Goal: Task Accomplishment & Management: Use online tool/utility

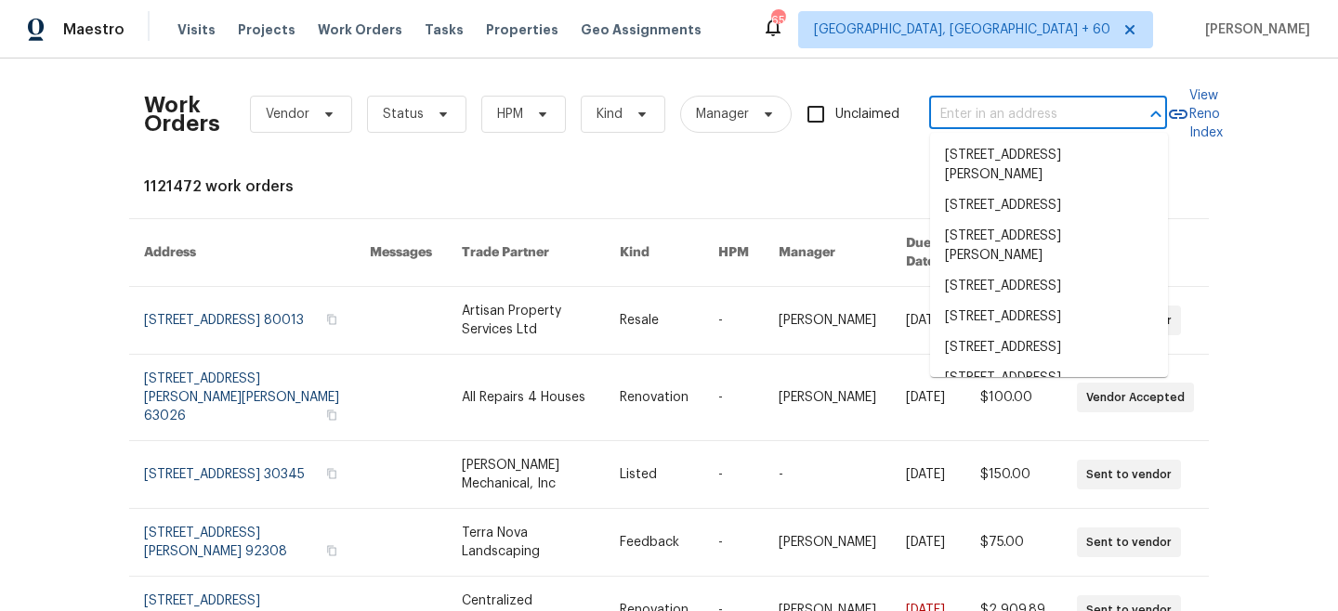
click at [1051, 112] on input "text" at bounding box center [1022, 114] width 186 height 29
paste input "[STREET_ADDRESS][PERSON_NAME]"
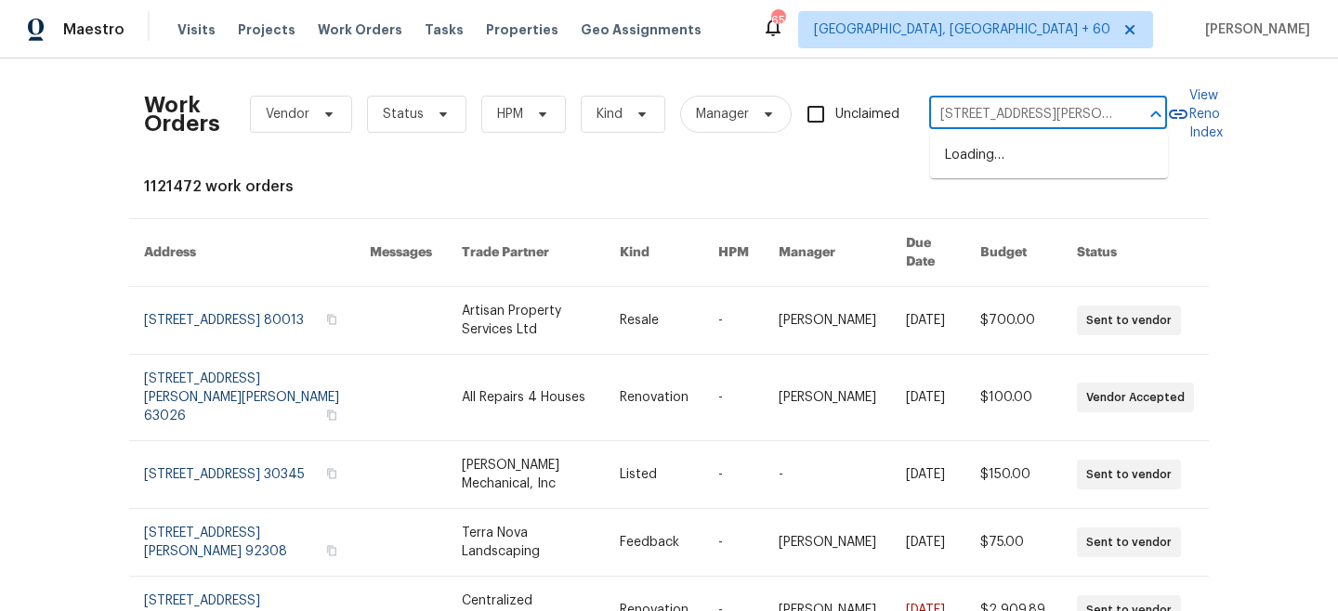
scroll to position [0, 88]
drag, startPoint x: 951, startPoint y: 111, endPoint x: 1176, endPoint y: 108, distance: 225.8
click at [1176, 108] on div "Work Orders Vendor Status HPM Kind Manager Unclaimed 6312 Conlon St, North Las …" at bounding box center [669, 114] width 1050 height 82
type input "[STREET_ADDRESS][PERSON_NAME]"
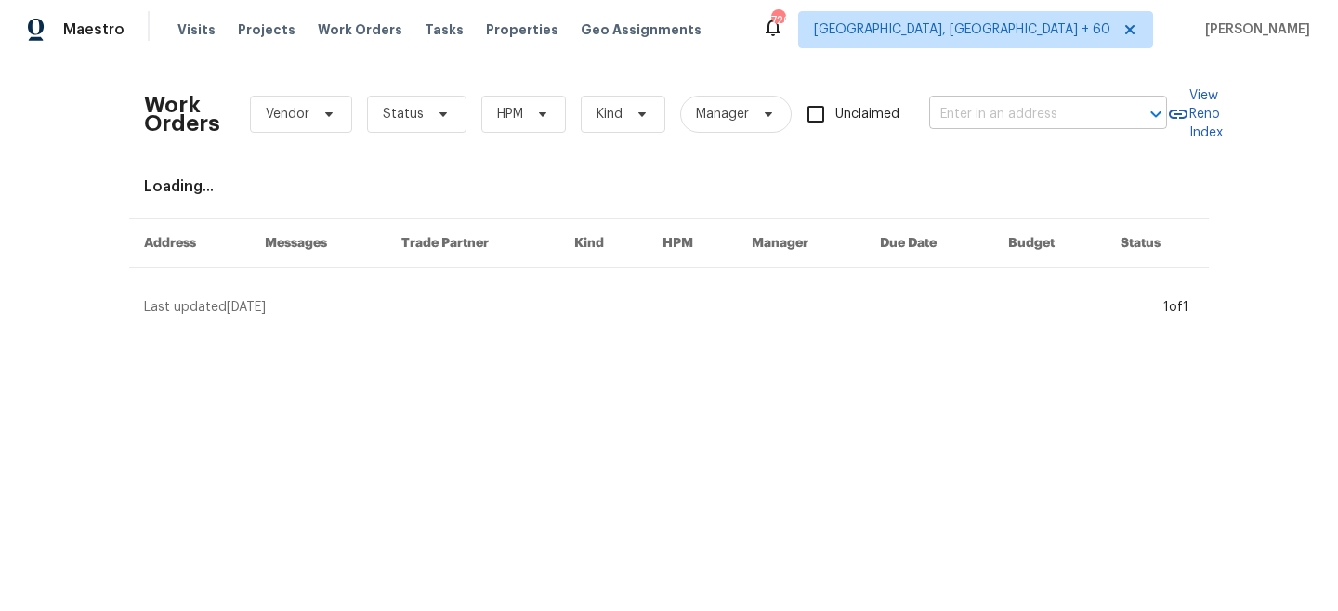
click at [1023, 122] on input "text" at bounding box center [1022, 114] width 186 height 29
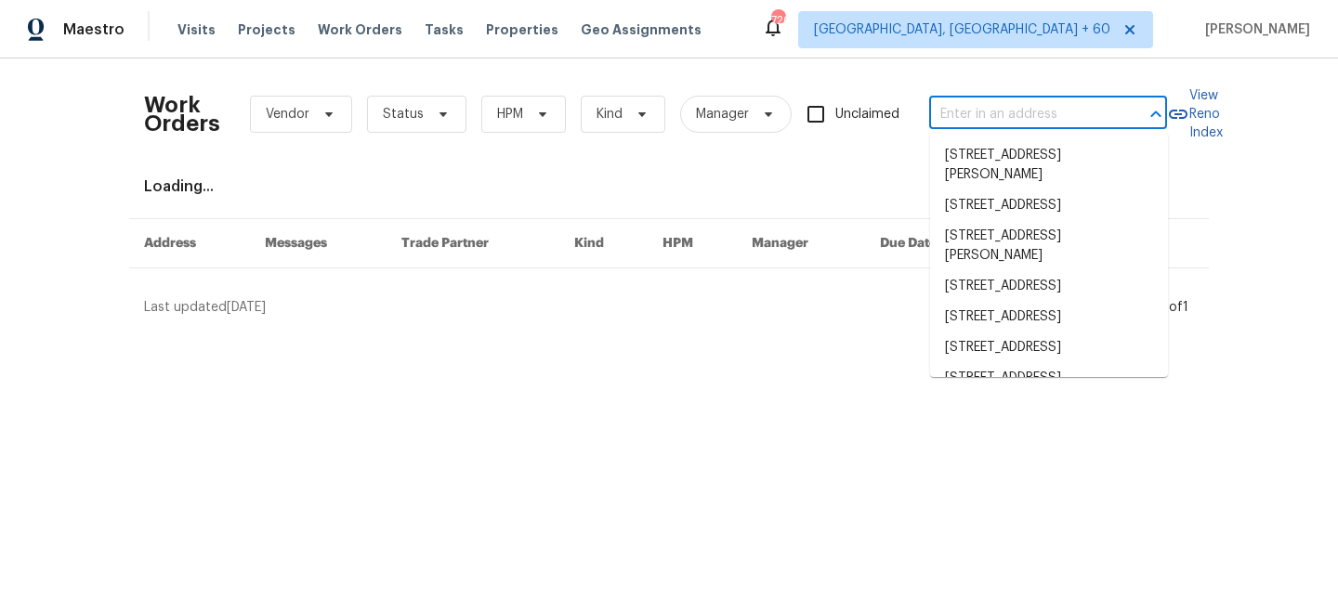
paste input "[STREET_ADDRESS][PERSON_NAME]"
type input "[STREET_ADDRESS][PERSON_NAME]"
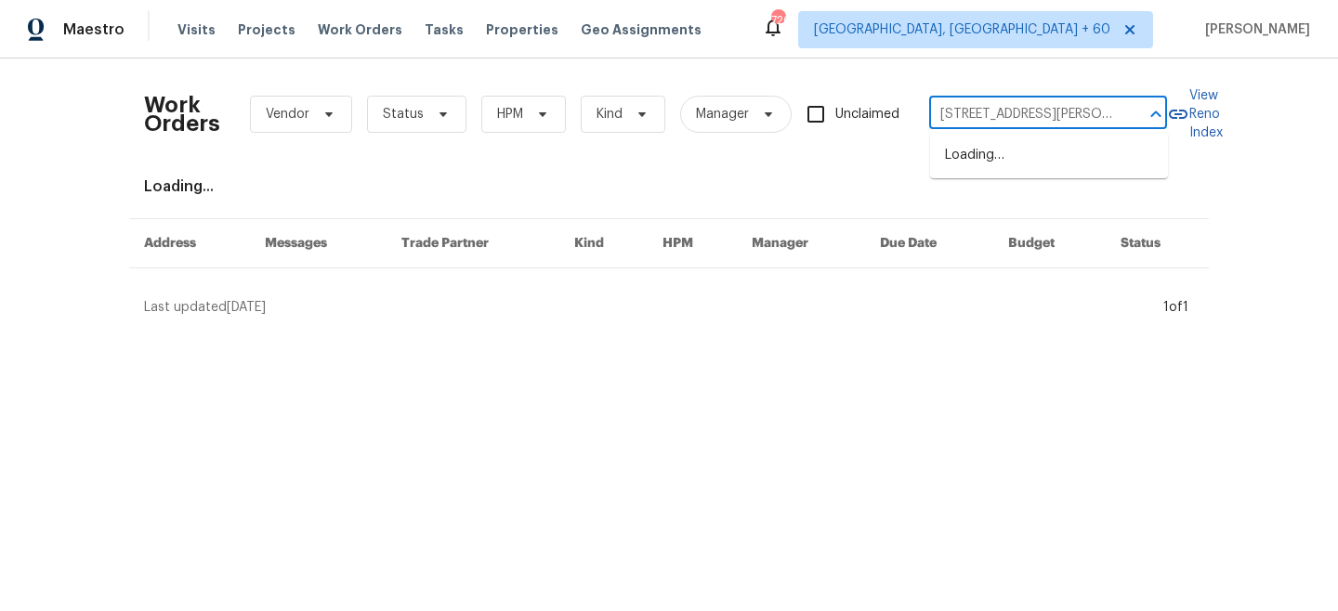
scroll to position [0, 88]
click at [1020, 159] on li "[STREET_ADDRESS][PERSON_NAME]" at bounding box center [1049, 165] width 238 height 50
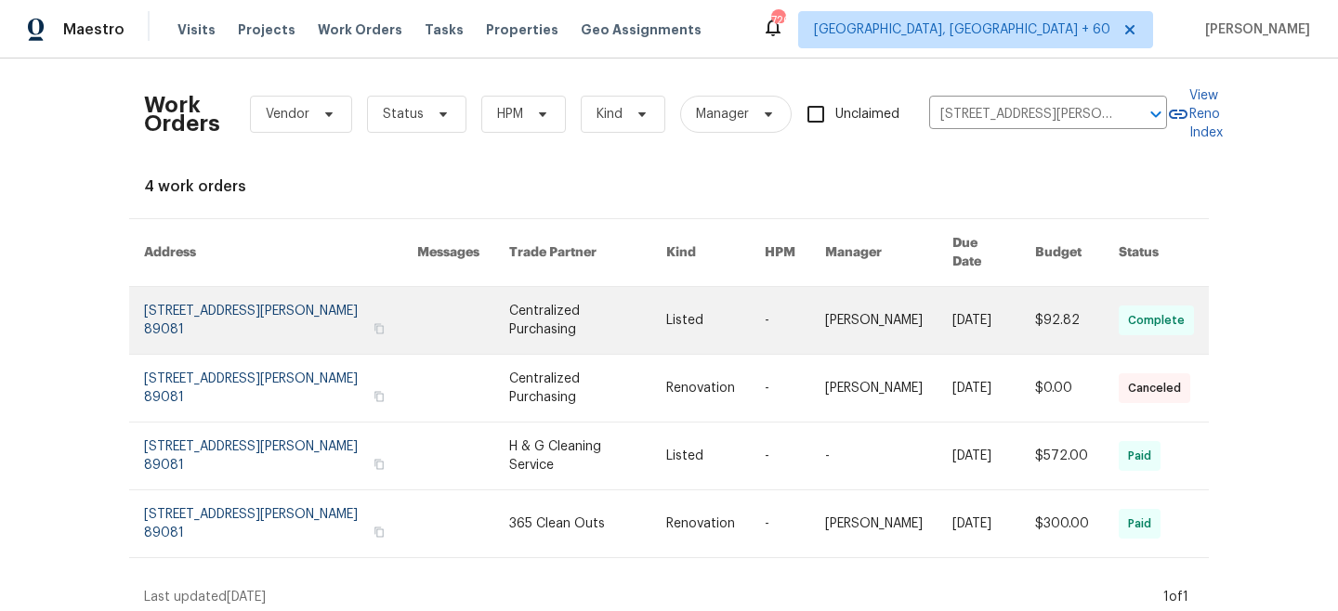
click at [662, 322] on td "Listed" at bounding box center [700, 321] width 98 height 68
click at [413, 323] on td at bounding box center [448, 321] width 92 height 68
click at [593, 291] on link at bounding box center [587, 320] width 157 height 67
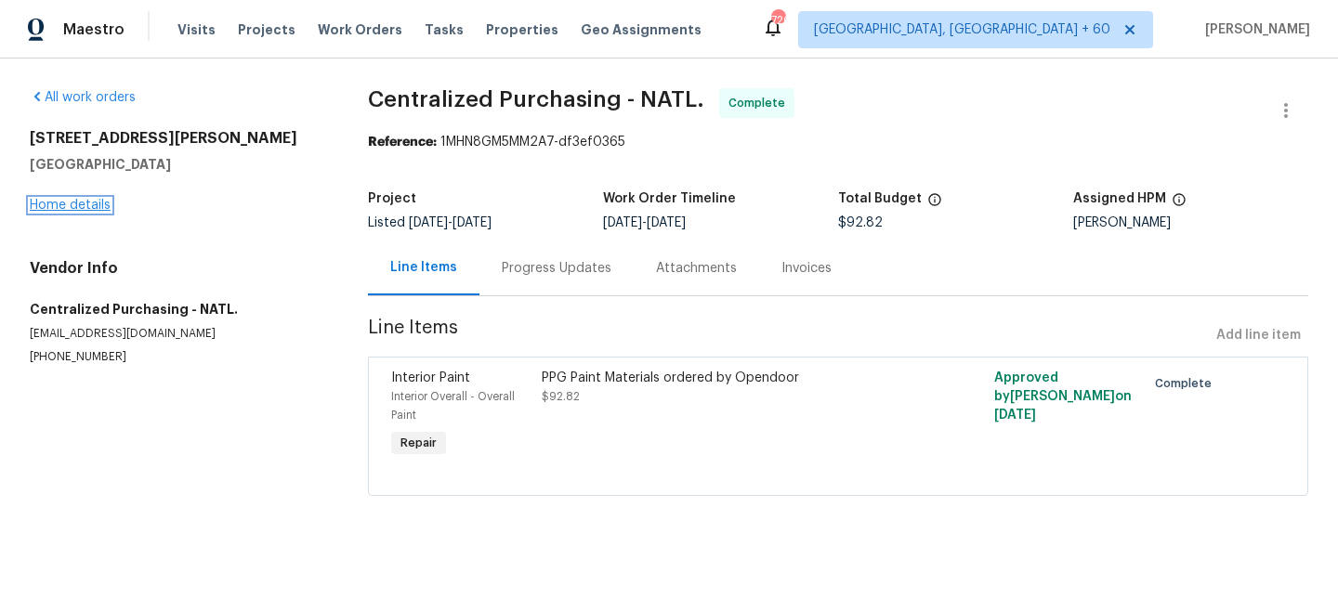
click at [83, 199] on link "Home details" at bounding box center [70, 205] width 81 height 13
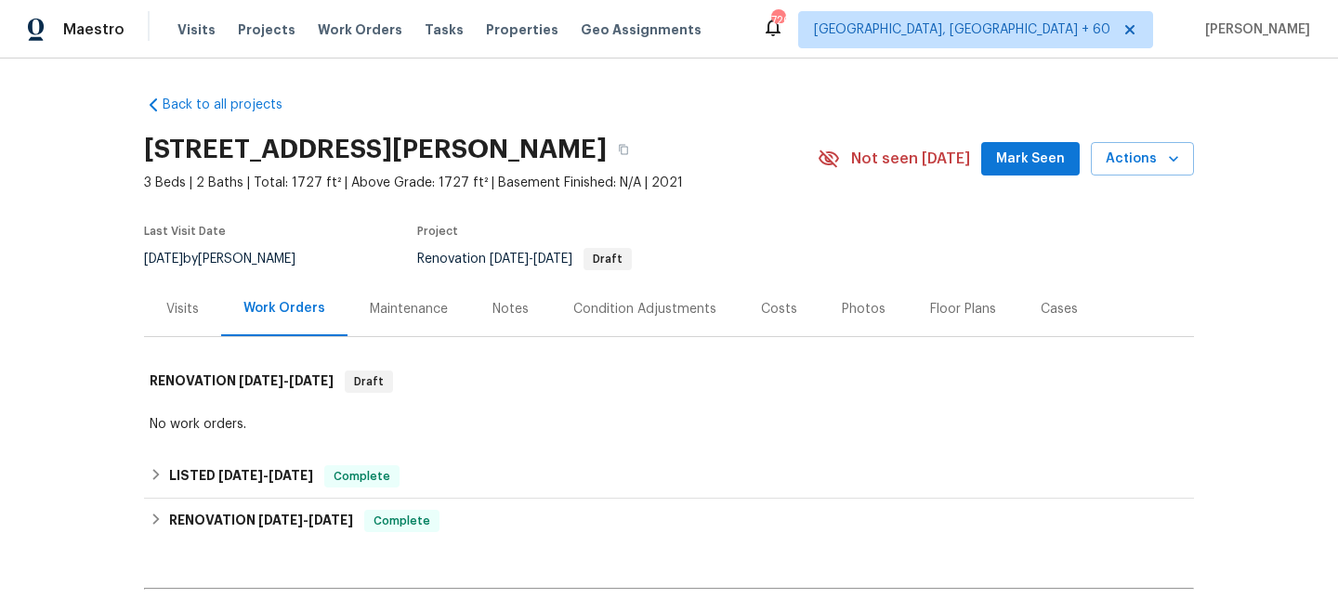
click at [442, 312] on div "Maintenance" at bounding box center [409, 309] width 78 height 19
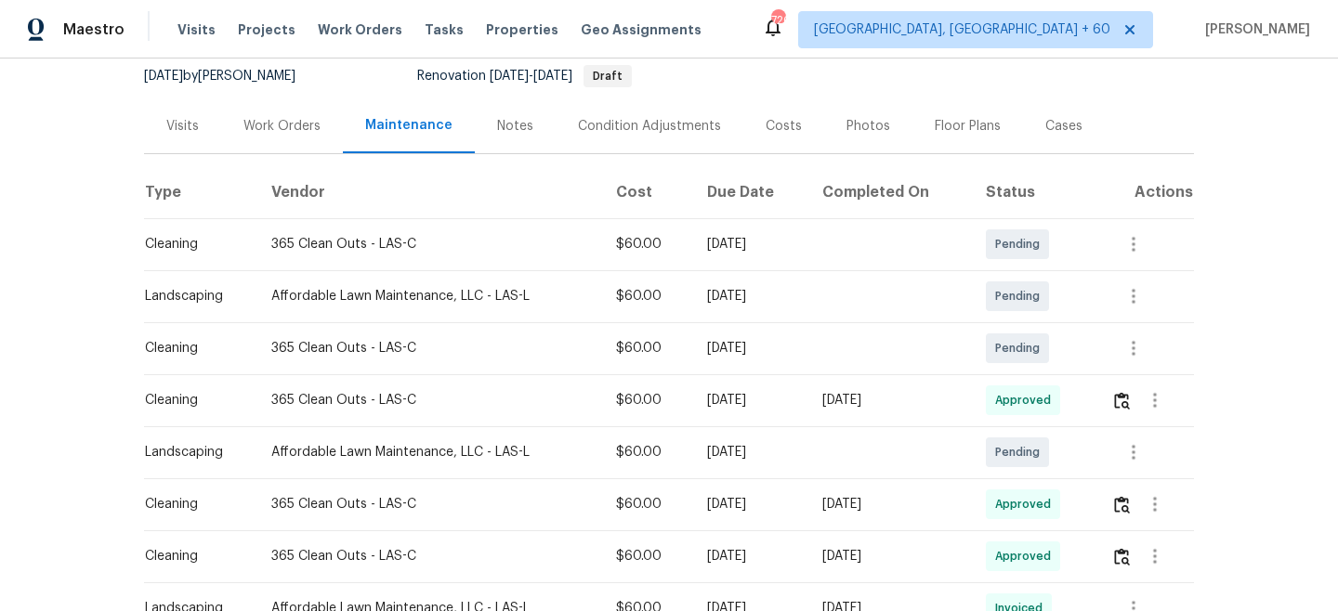
scroll to position [182, 0]
click at [1136, 445] on icon "button" at bounding box center [1133, 453] width 22 height 22
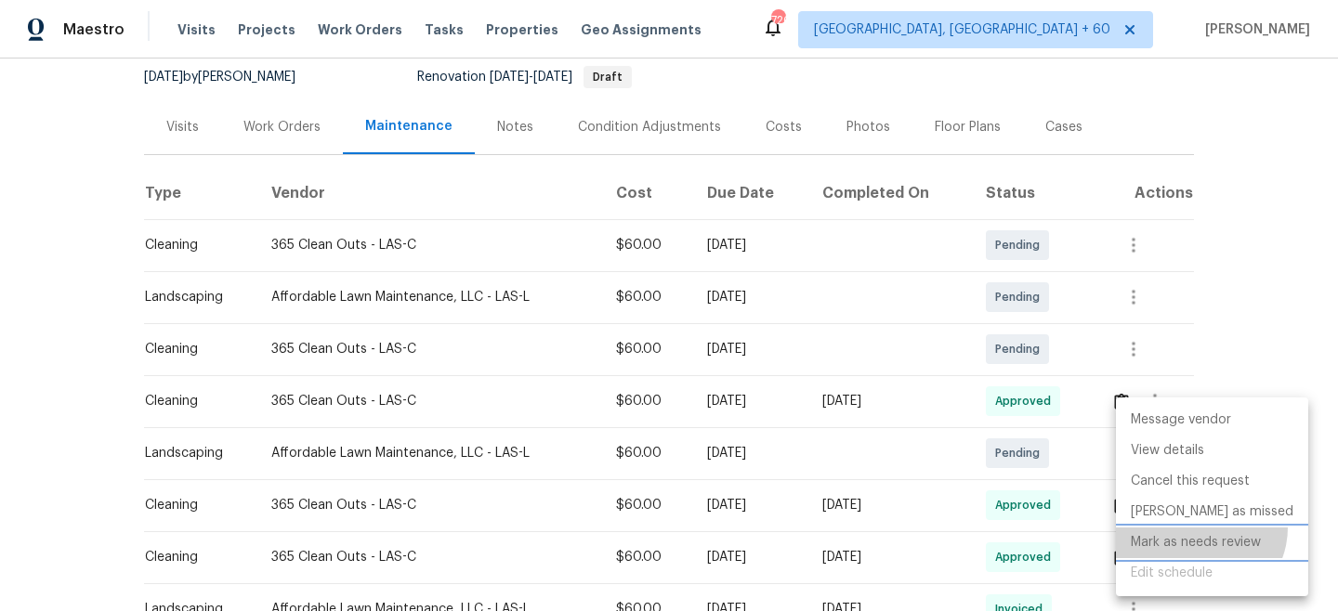
click at [1199, 528] on li "Mark as needs review" at bounding box center [1212, 543] width 192 height 31
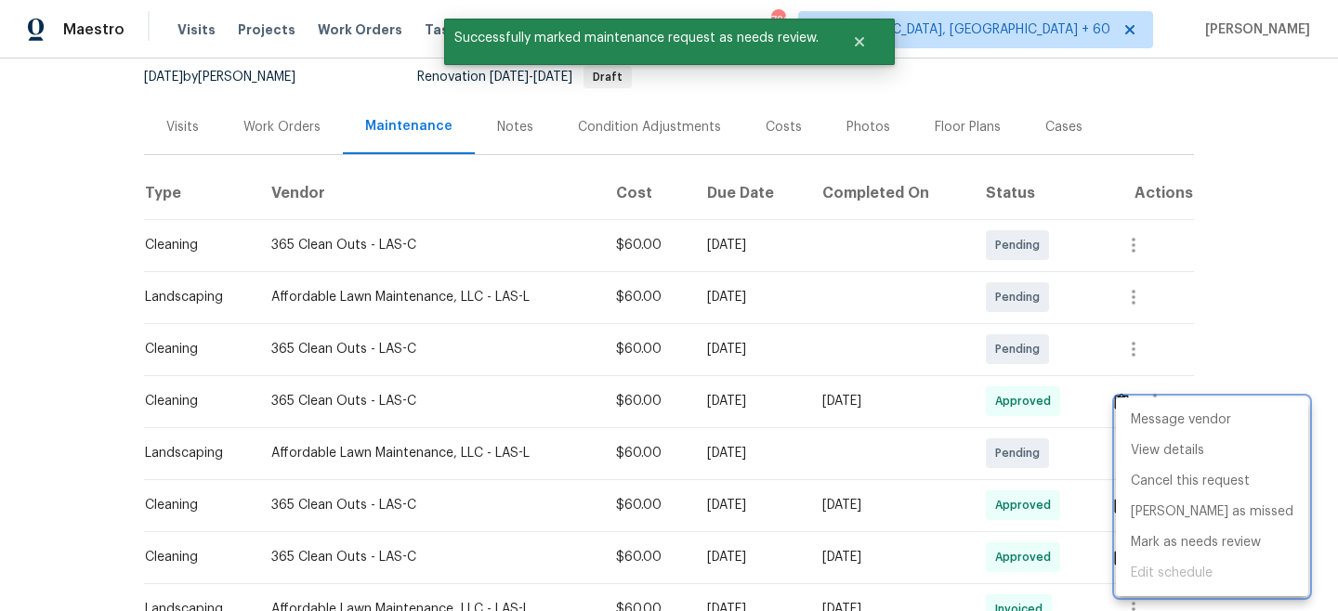
click at [1248, 250] on div at bounding box center [669, 305] width 1338 height 611
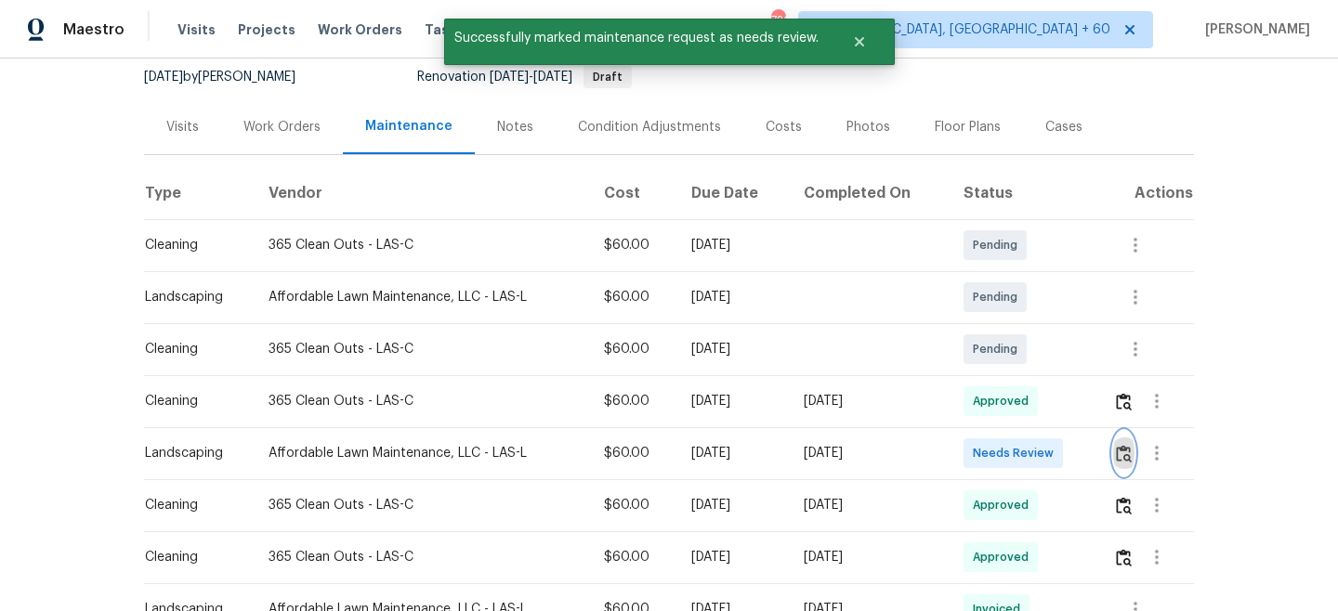
click at [1126, 446] on img "button" at bounding box center [1124, 454] width 16 height 18
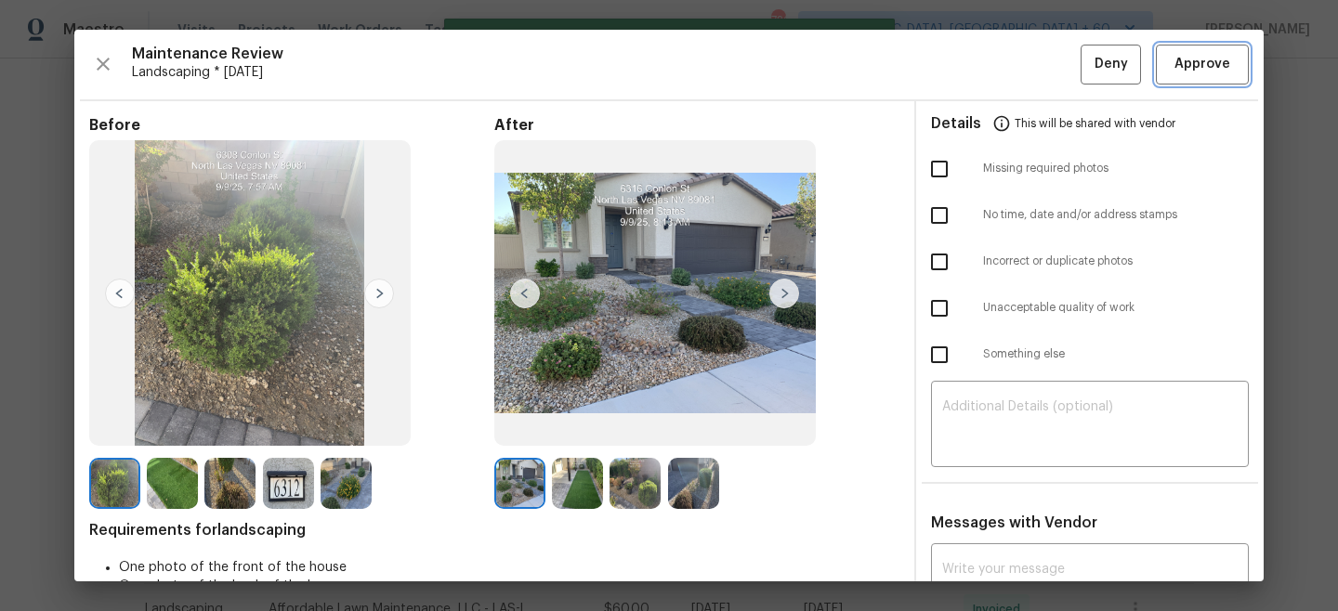
click at [1209, 66] on span "Approve" at bounding box center [1202, 64] width 56 height 23
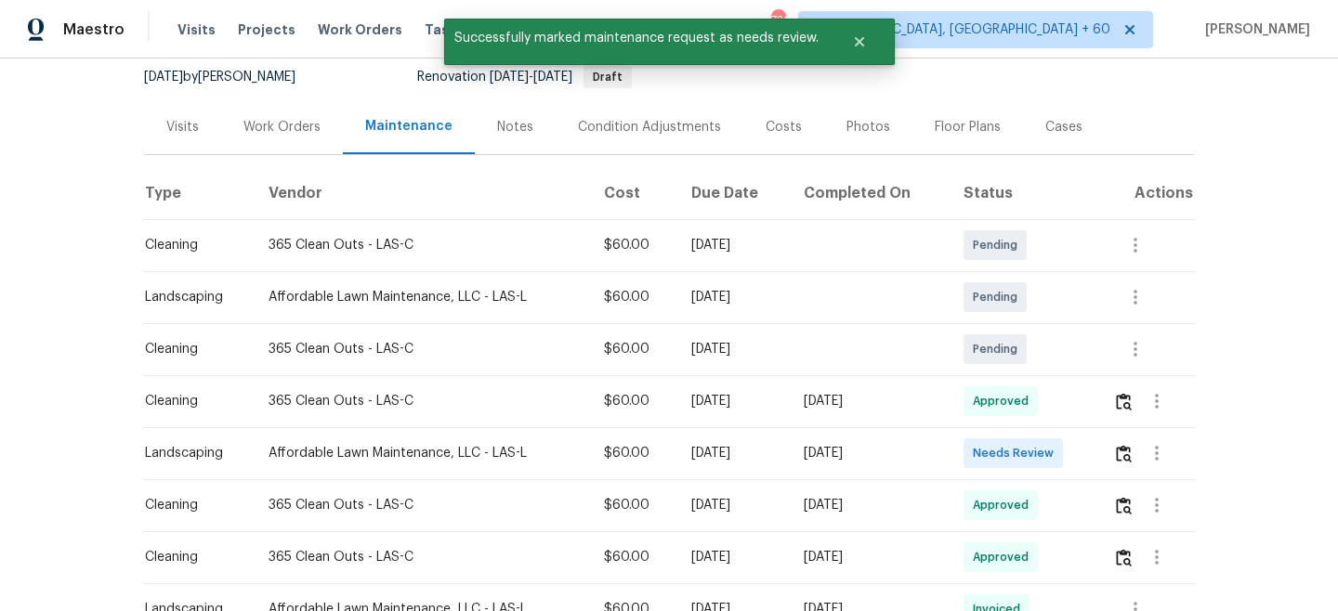
click at [1315, 84] on div "Back to all projects [STREET_ADDRESS][PERSON_NAME] 3 Beds | 2 Baths | Total: 17…" at bounding box center [669, 335] width 1338 height 553
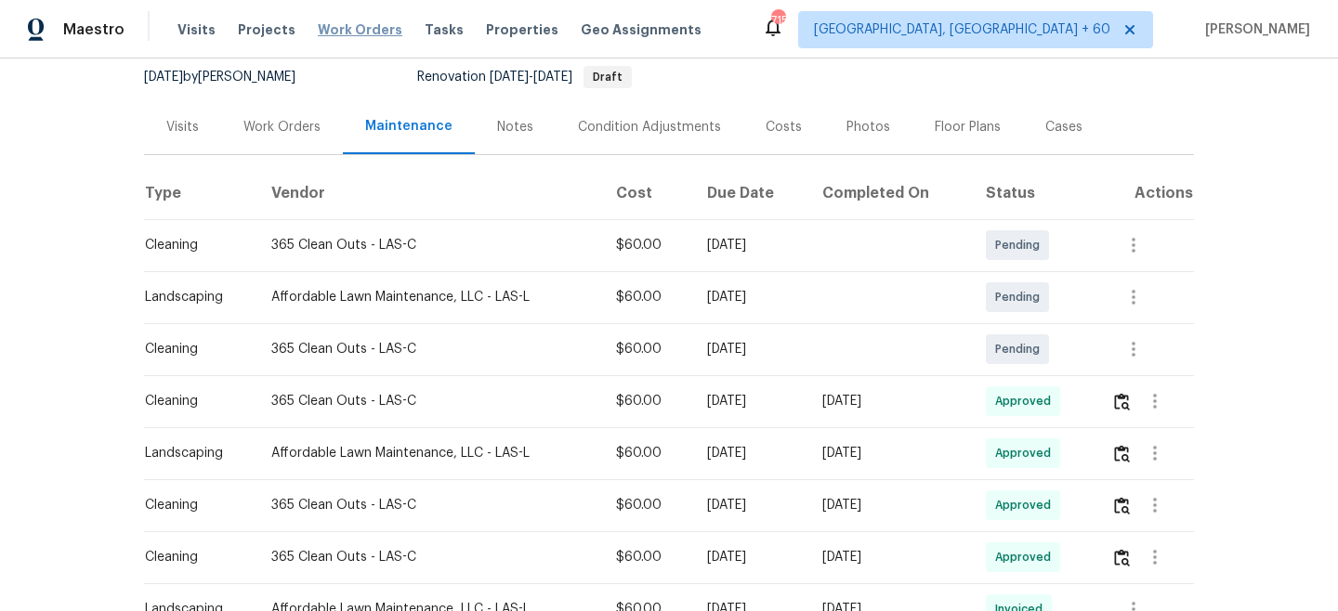
click at [352, 31] on span "Work Orders" at bounding box center [360, 29] width 85 height 19
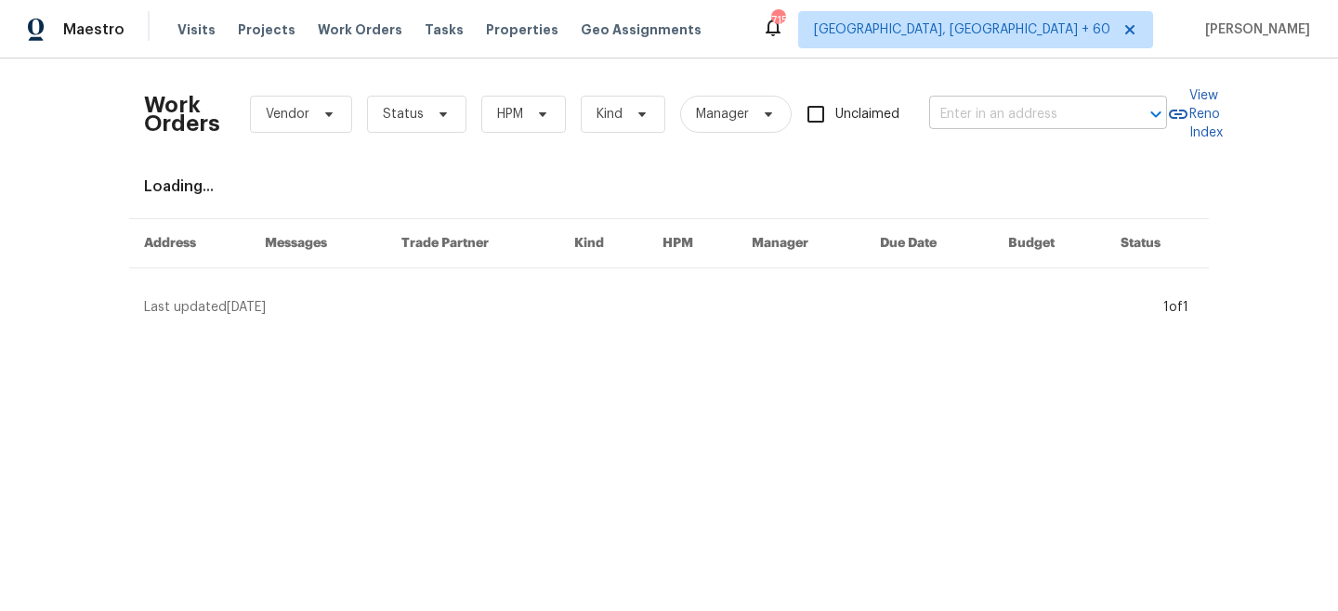
click at [997, 110] on input "text" at bounding box center [1022, 114] width 186 height 29
paste input "[STREET_ADDRESS][PERSON_NAME]"
type input "[STREET_ADDRESS][PERSON_NAME]"
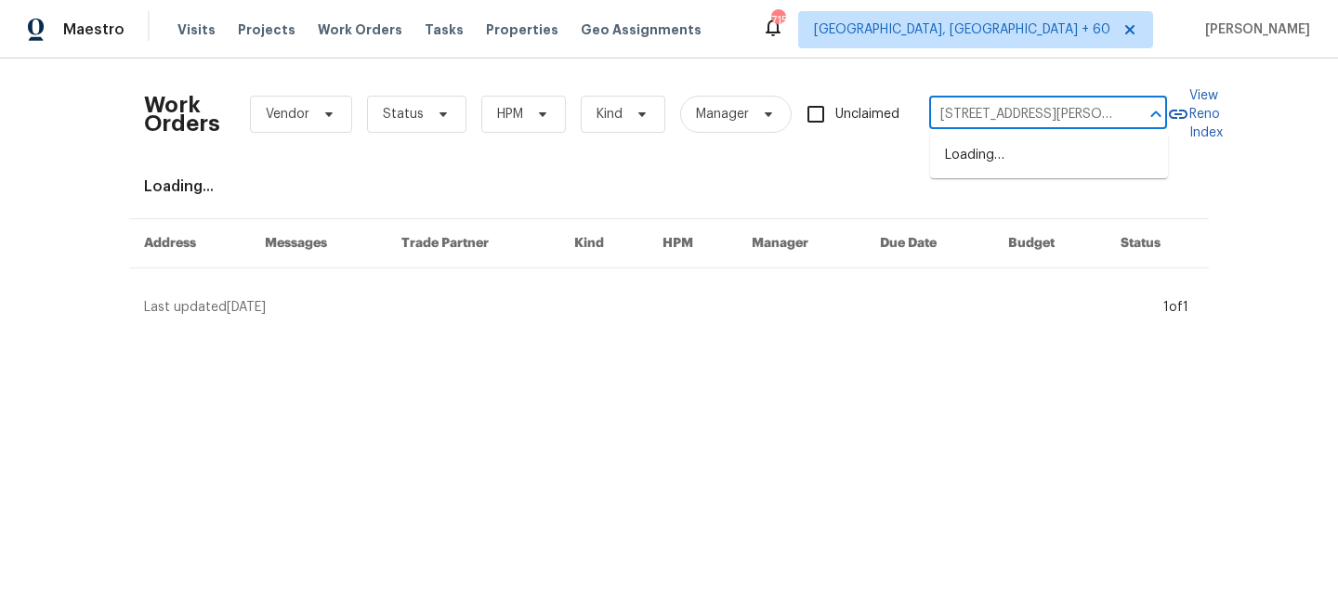
scroll to position [0, 27]
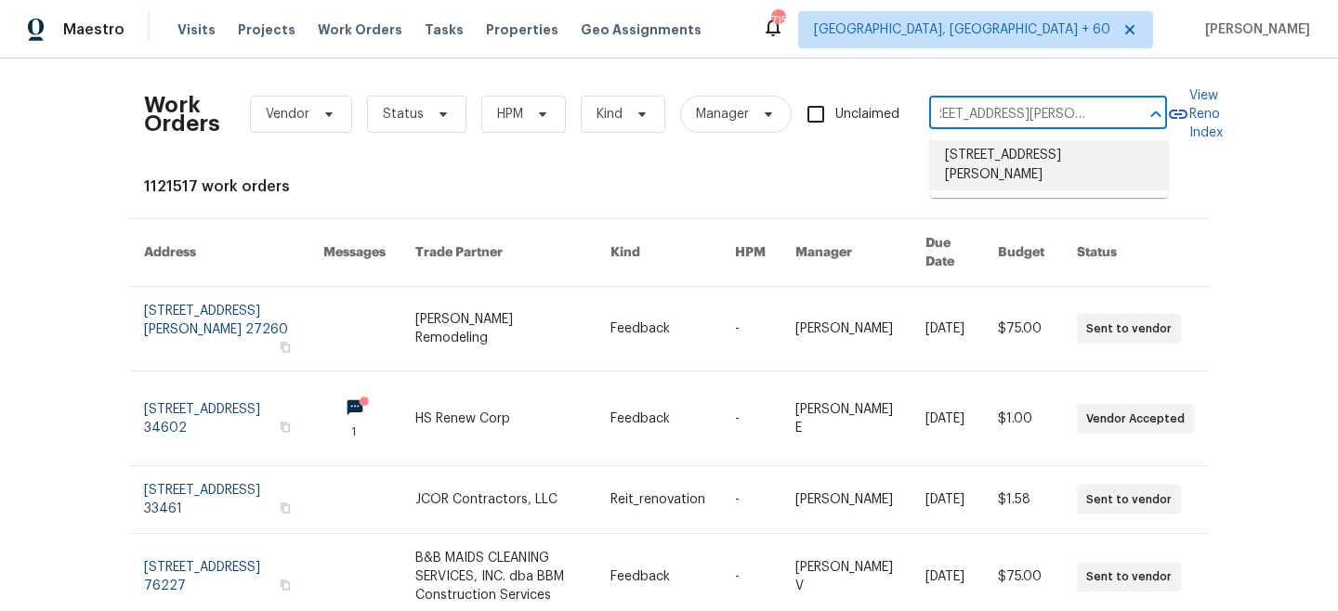
click at [1040, 168] on li "[STREET_ADDRESS][PERSON_NAME]" at bounding box center [1049, 165] width 238 height 50
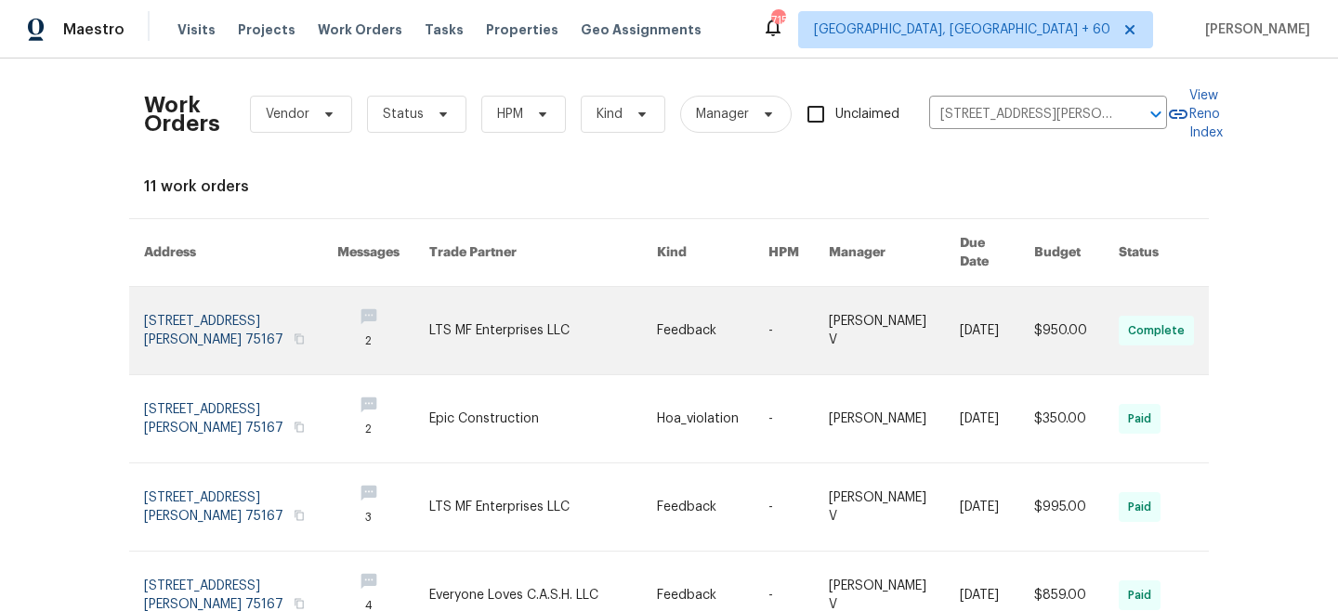
click at [607, 320] on link at bounding box center [543, 330] width 228 height 87
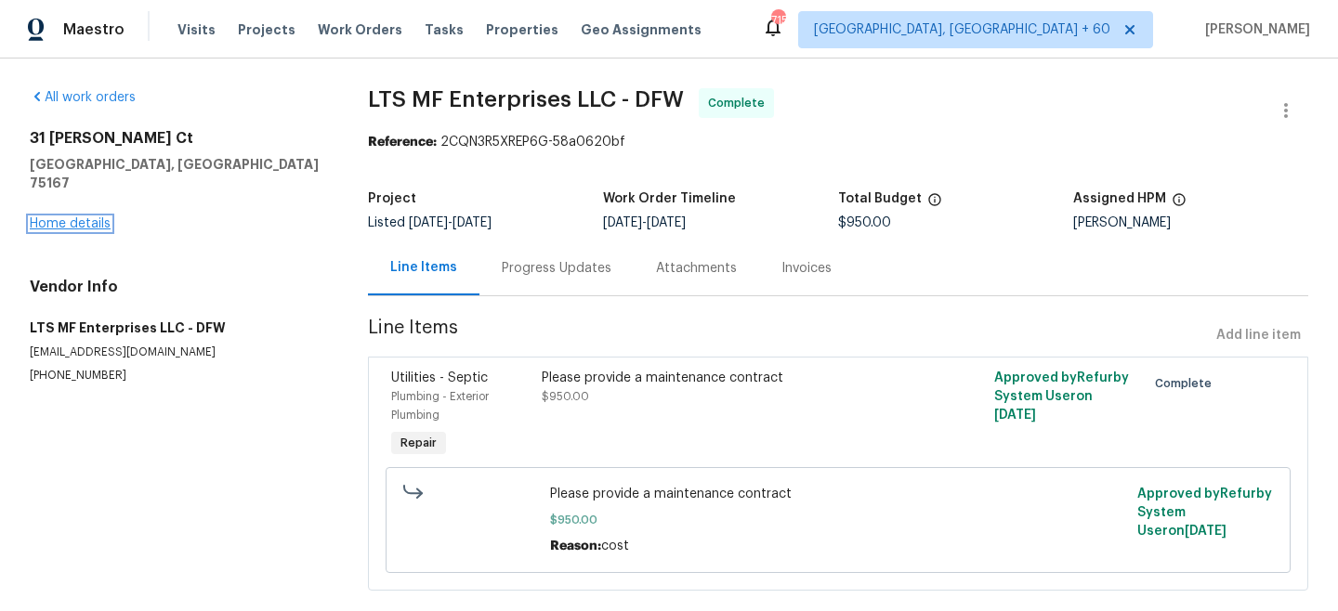
click at [50, 217] on link "Home details" at bounding box center [70, 223] width 81 height 13
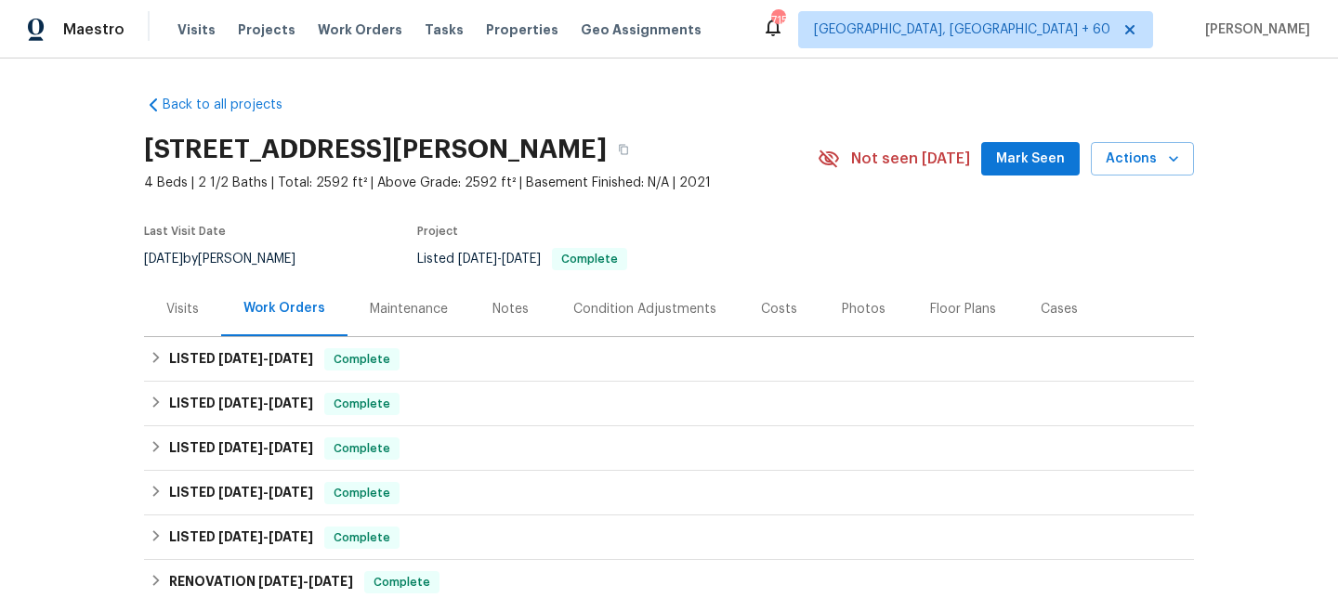
click at [453, 321] on div "Maintenance" at bounding box center [409, 309] width 123 height 55
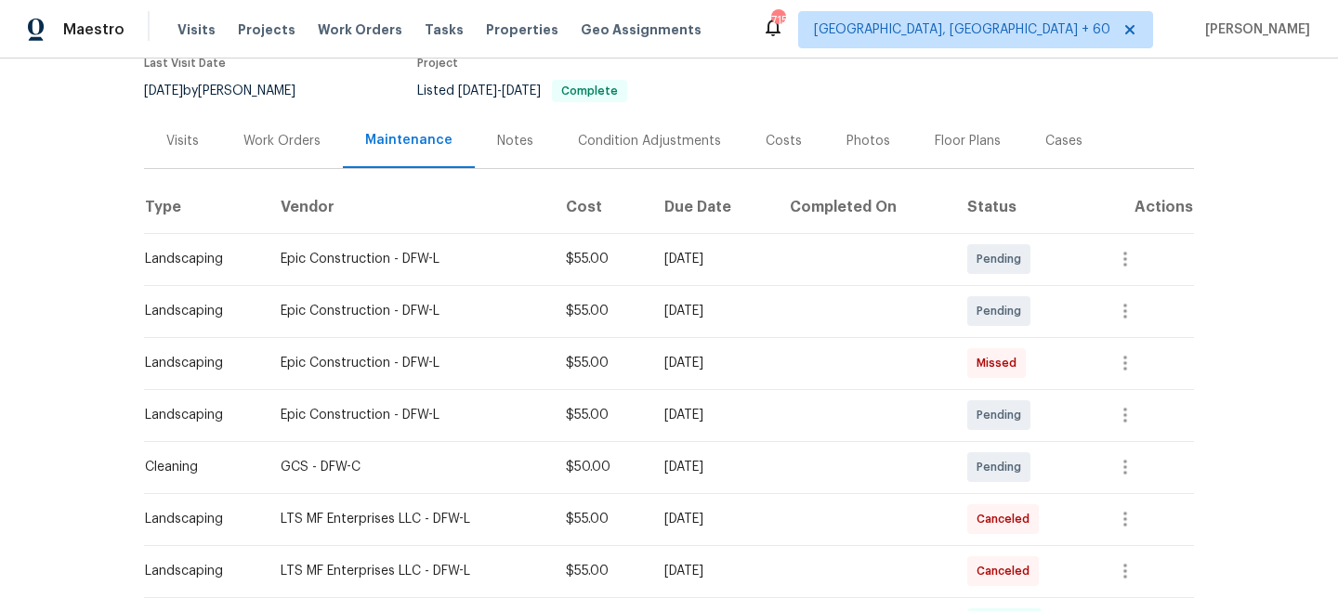
scroll to position [178, 0]
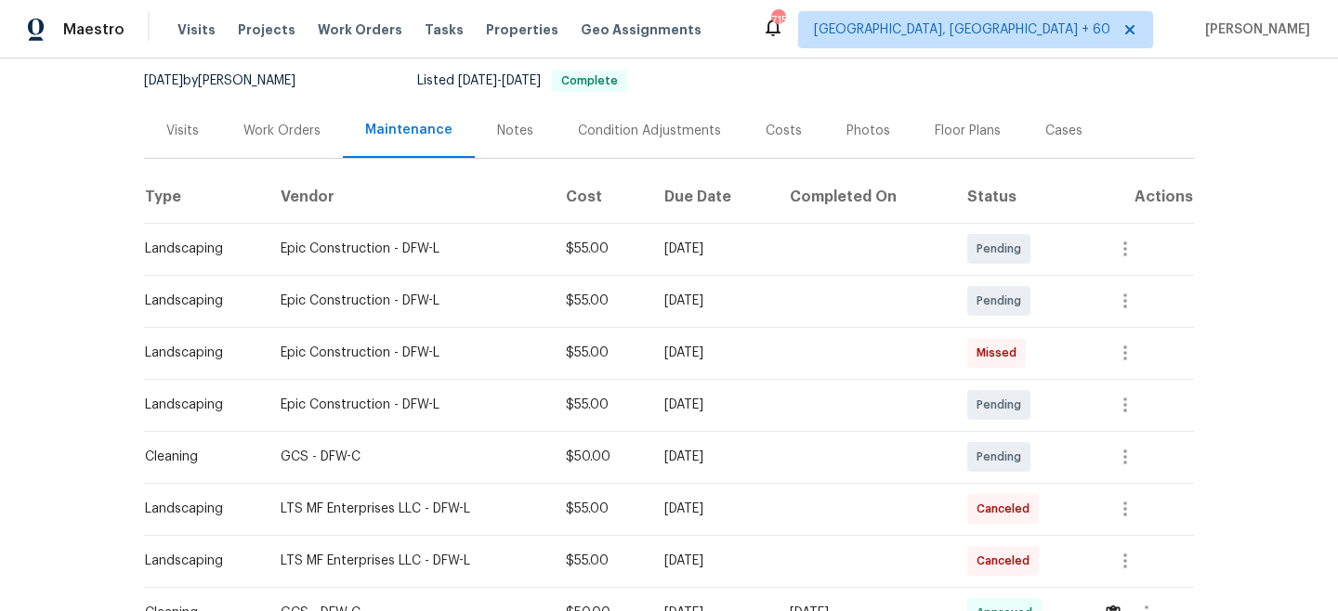
click at [331, 41] on div "Visits Projects Work Orders Tasks Properties Geo Assignments" at bounding box center [450, 29] width 546 height 37
click at [331, 34] on span "Work Orders" at bounding box center [360, 29] width 85 height 19
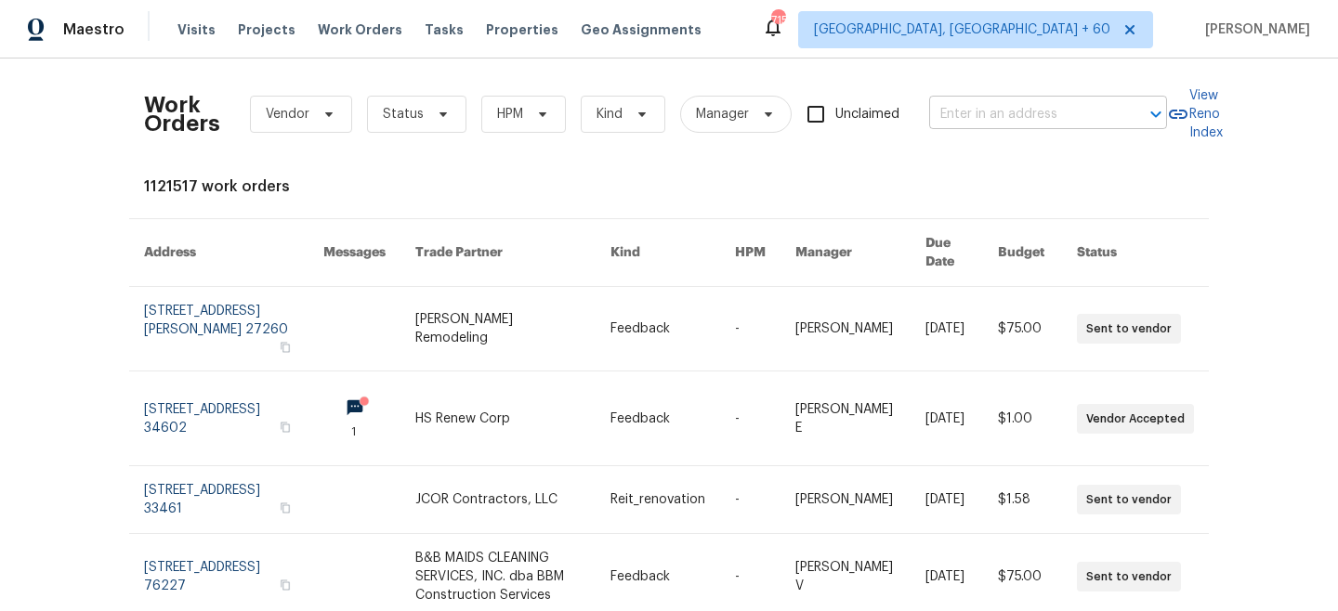
click at [1054, 100] on input "text" at bounding box center [1022, 114] width 186 height 29
paste input "[STREET_ADDRESS][PERSON_NAME]"
type input "[STREET_ADDRESS][PERSON_NAME]"
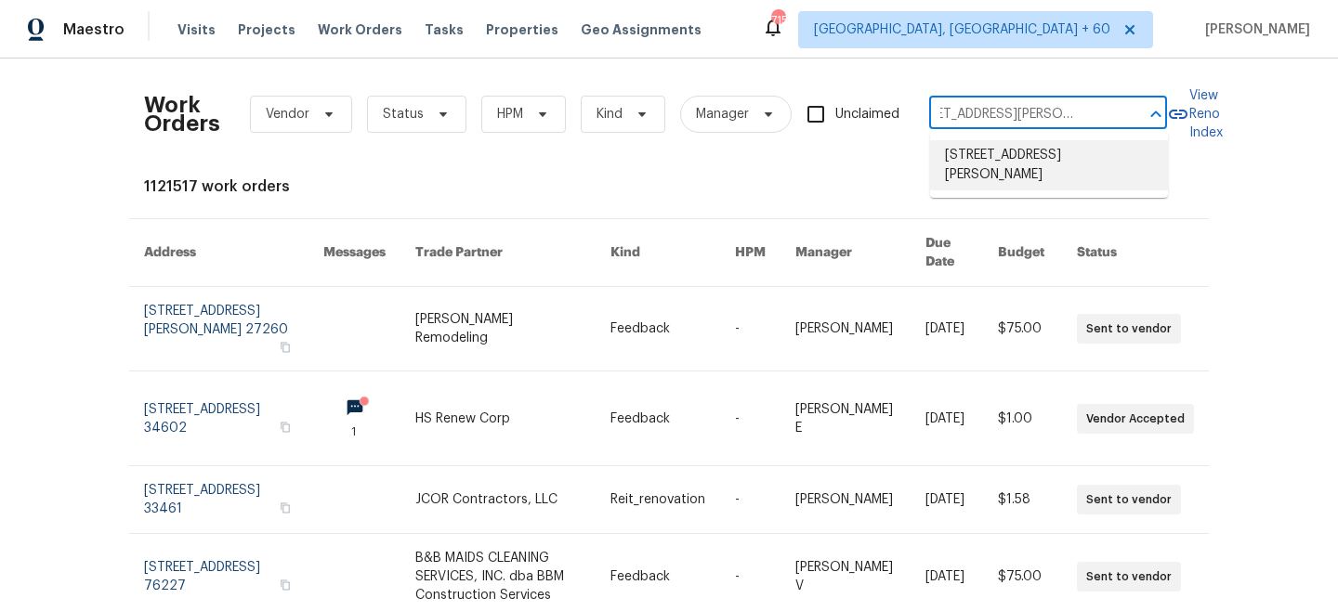
click at [1017, 160] on li "[STREET_ADDRESS][PERSON_NAME]" at bounding box center [1049, 165] width 238 height 50
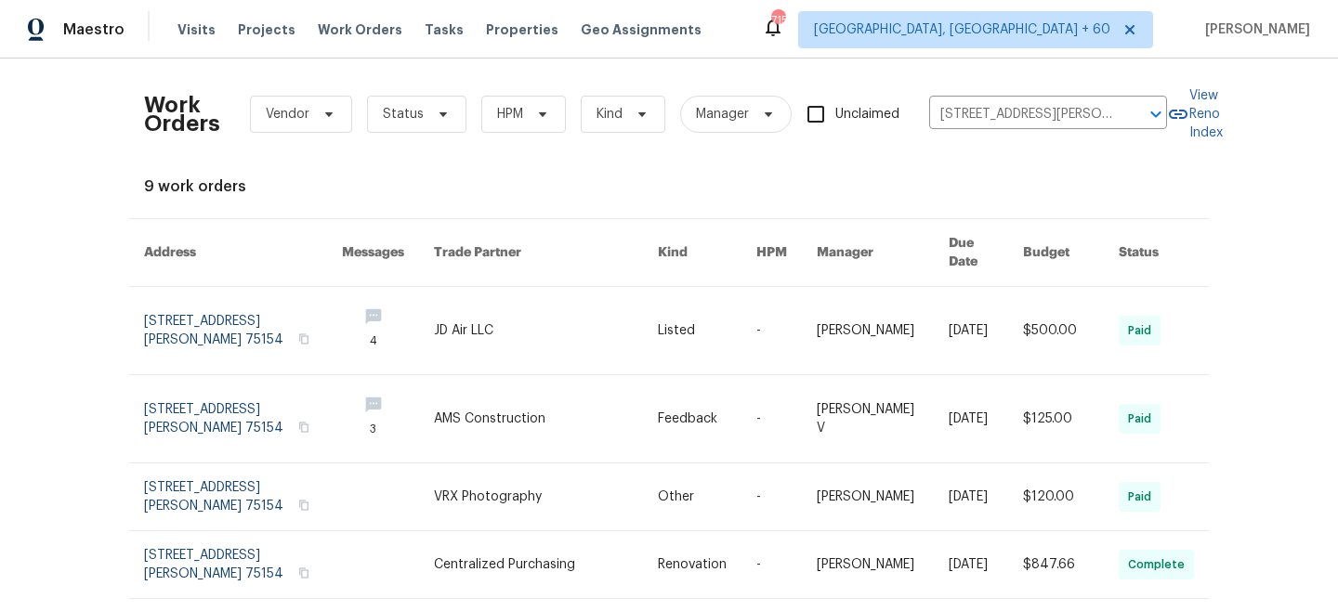
click at [577, 307] on link at bounding box center [546, 330] width 225 height 87
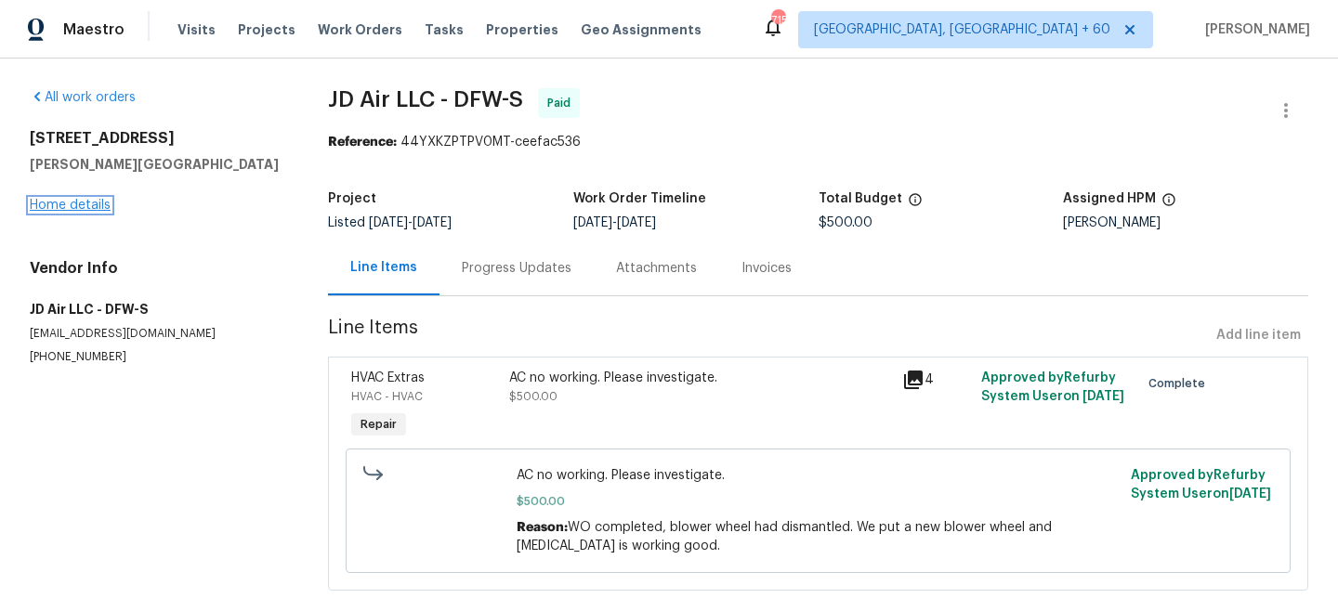
click at [72, 203] on link "Home details" at bounding box center [70, 205] width 81 height 13
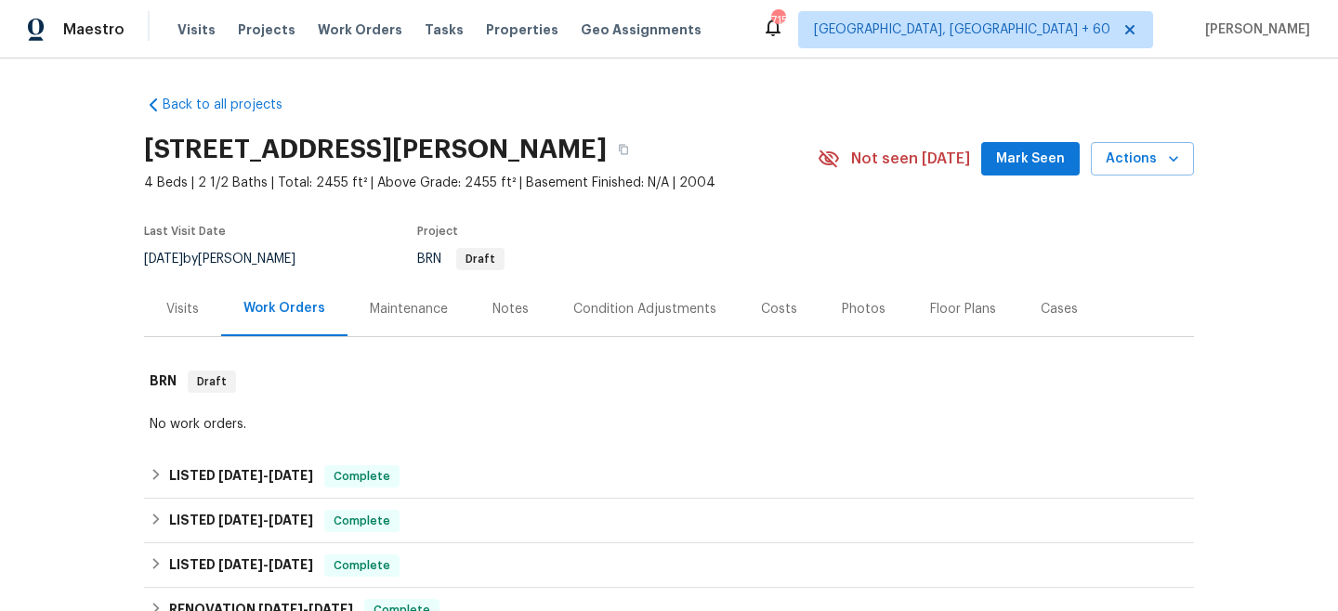
click at [442, 300] on div "Maintenance" at bounding box center [409, 309] width 78 height 19
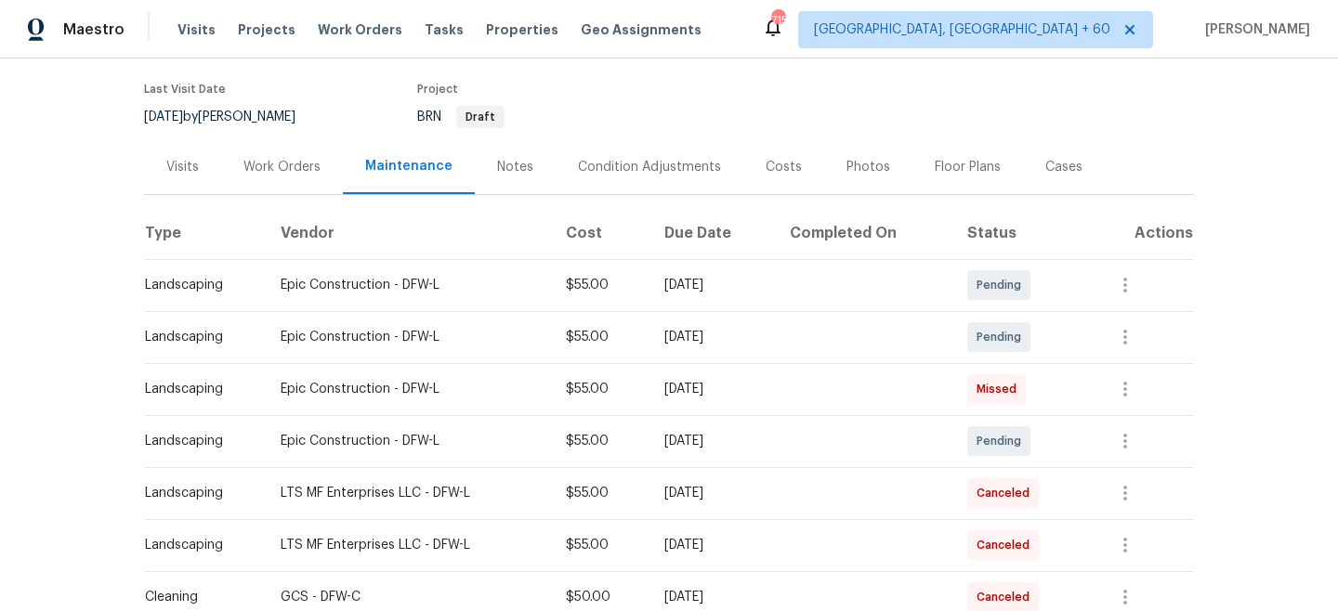
scroll to position [152, 0]
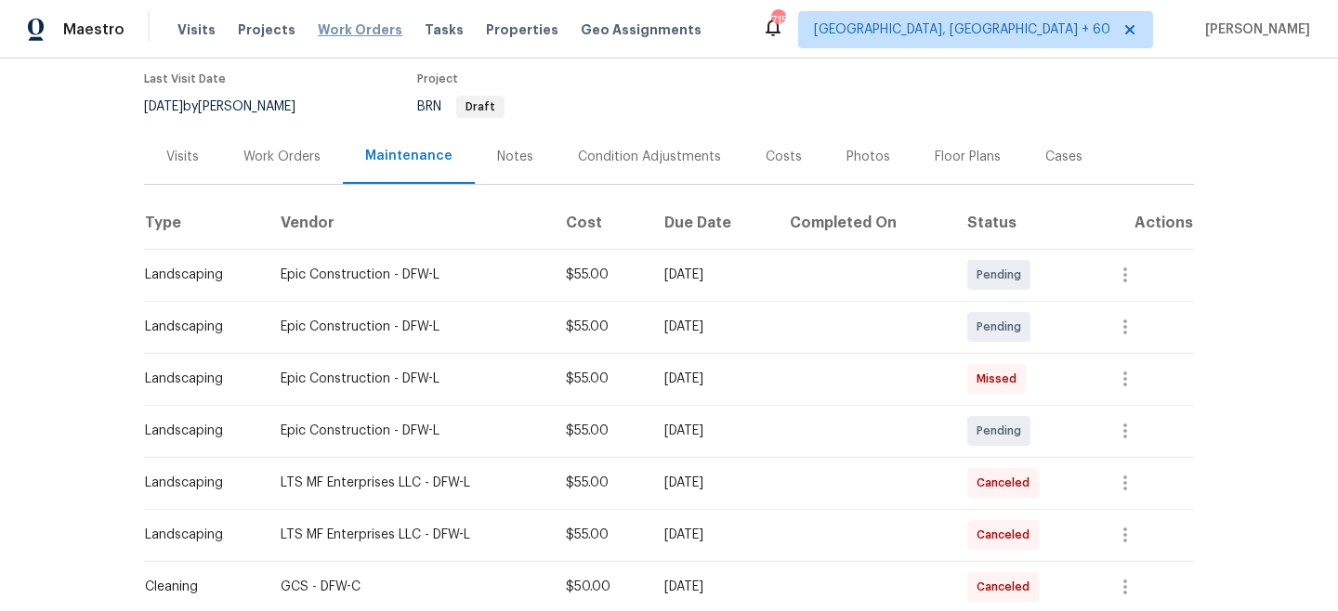
click at [337, 34] on span "Work Orders" at bounding box center [360, 29] width 85 height 19
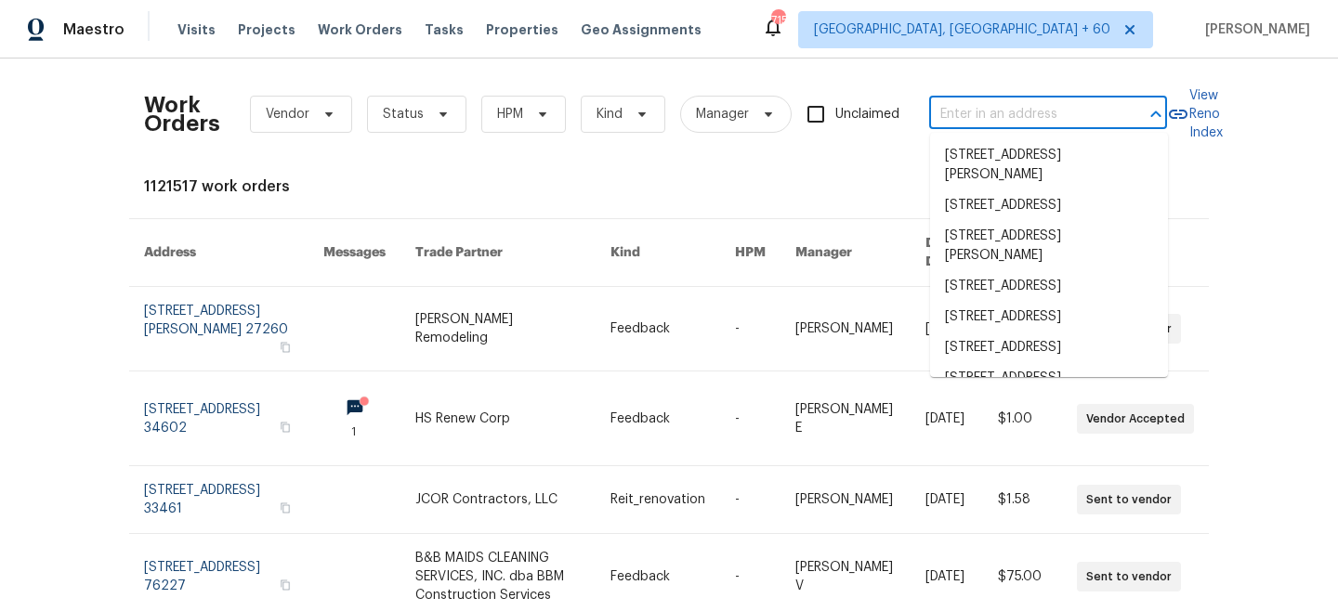
click at [1063, 124] on input "text" at bounding box center [1022, 114] width 186 height 29
paste input "[STREET_ADDRESS]"
type input "[STREET_ADDRESS]"
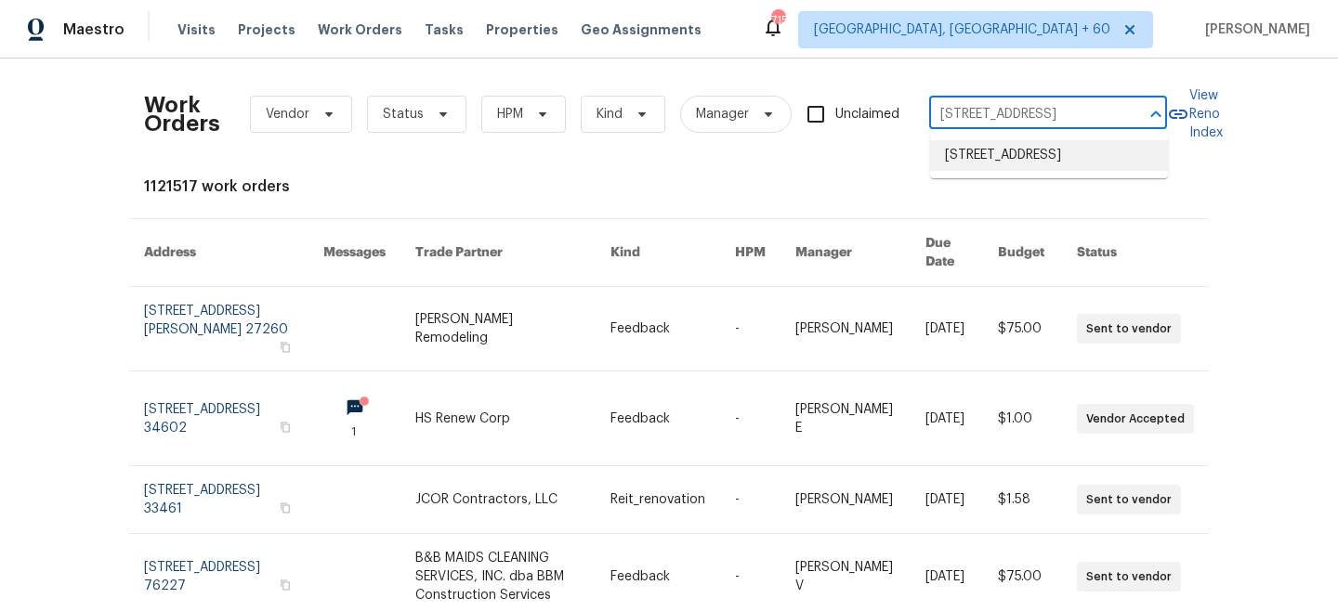
click at [1055, 163] on li "[STREET_ADDRESS]" at bounding box center [1049, 155] width 238 height 31
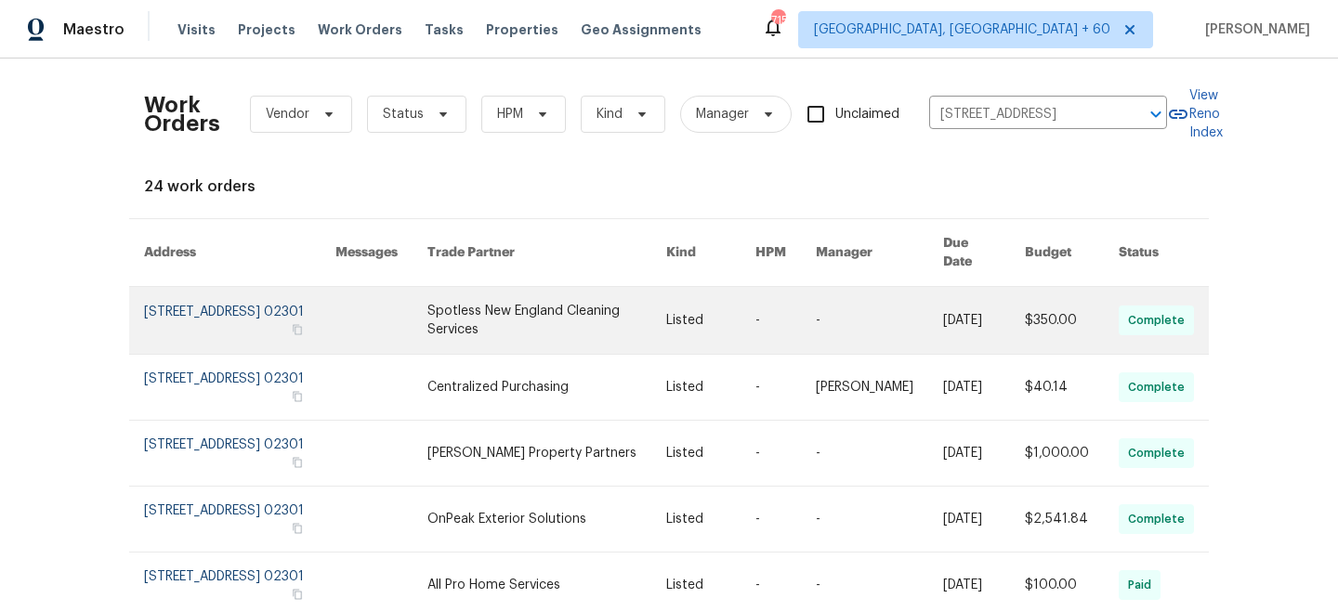
click at [508, 334] on link at bounding box center [546, 320] width 239 height 67
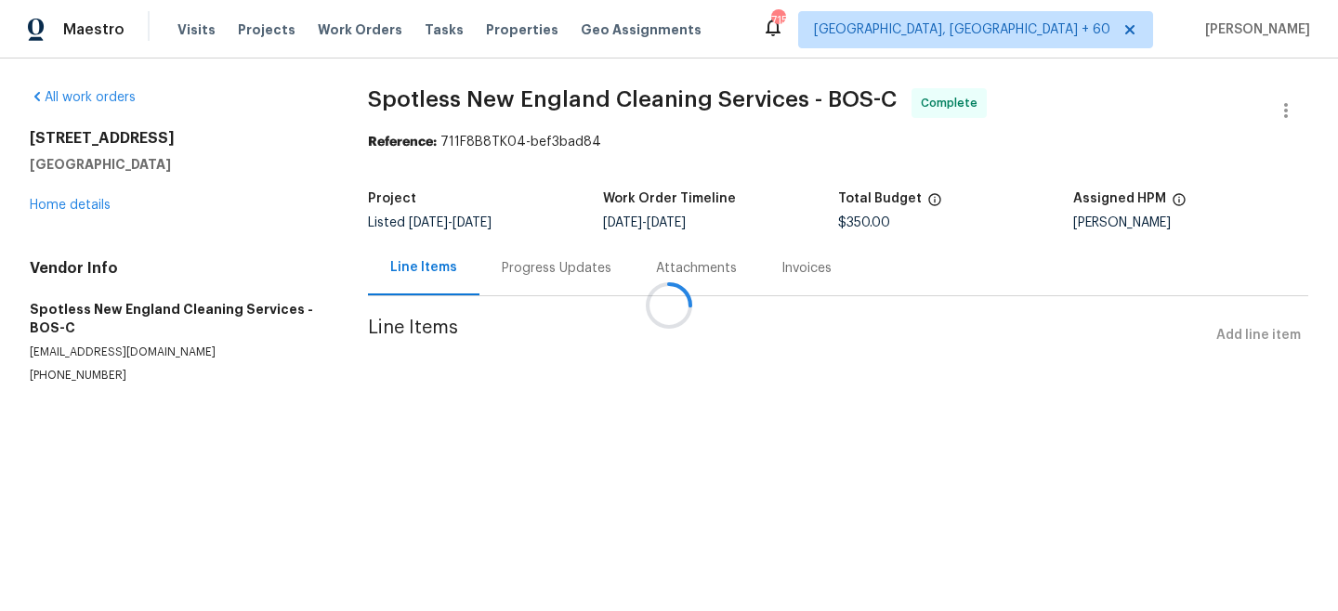
click at [59, 207] on div at bounding box center [669, 305] width 1338 height 611
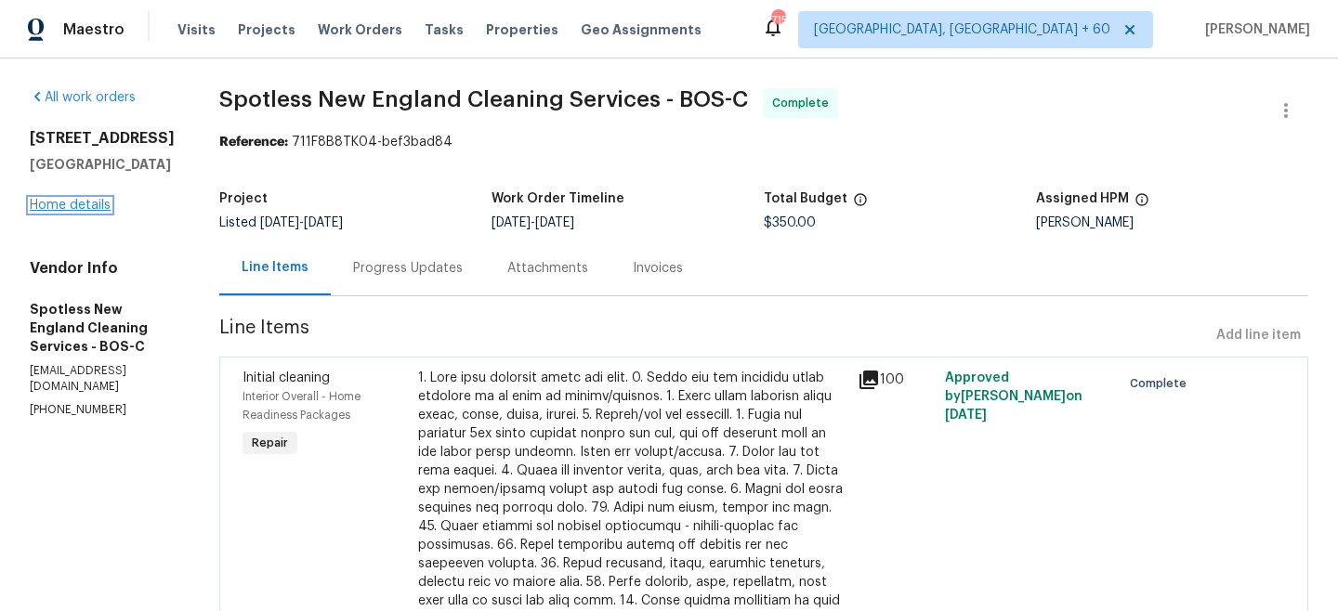
click at [70, 207] on link "Home details" at bounding box center [70, 205] width 81 height 13
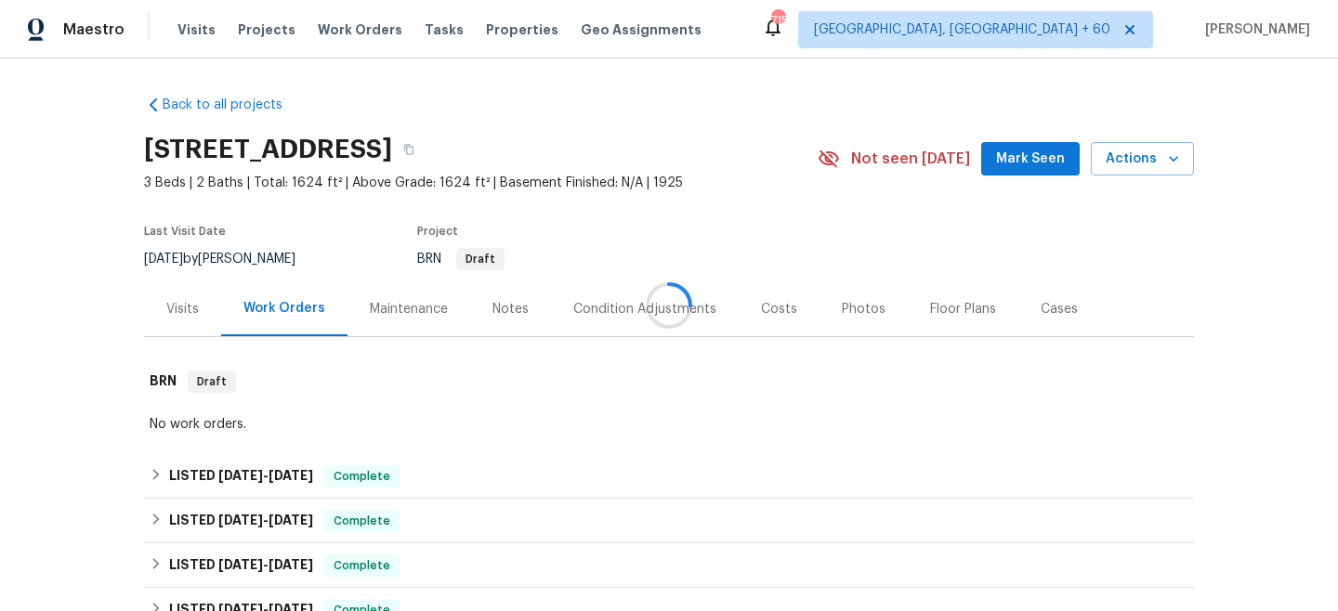
click at [413, 306] on div "Maintenance" at bounding box center [409, 309] width 78 height 19
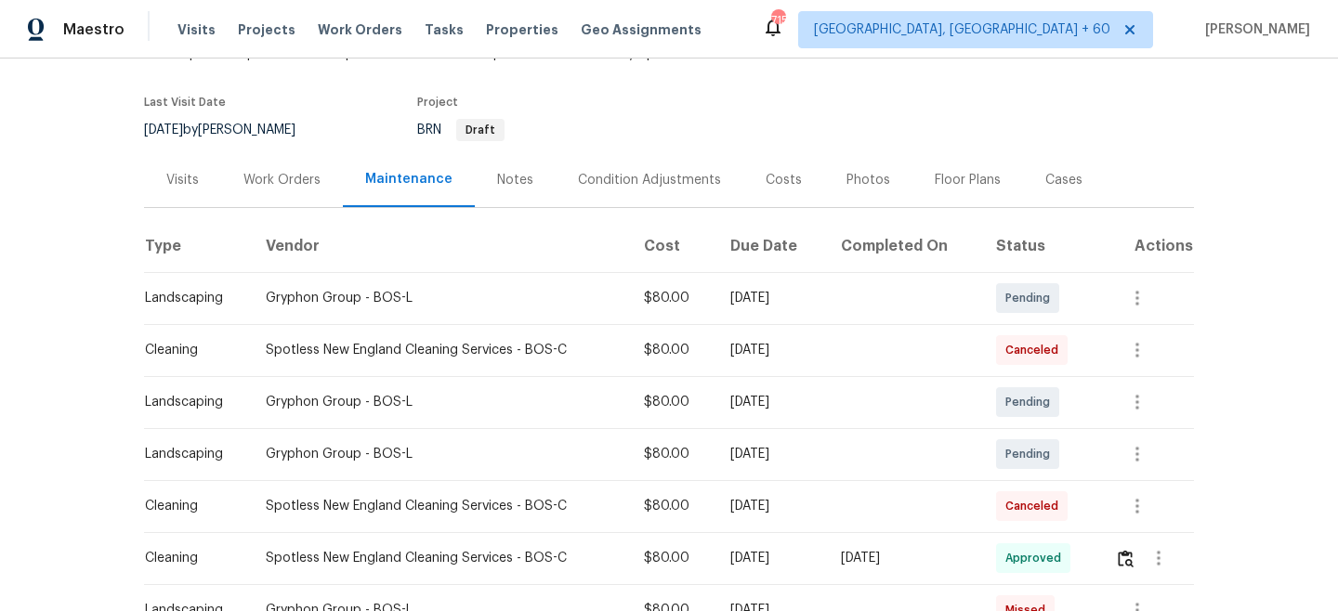
scroll to position [69, 0]
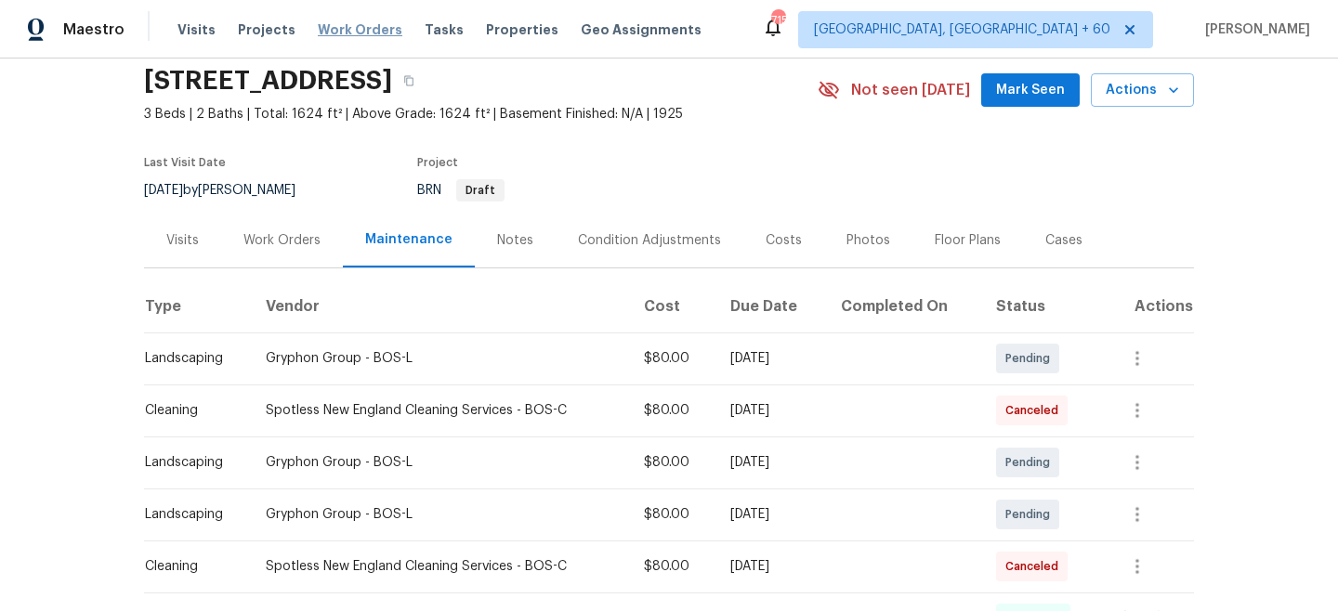
click at [327, 34] on span "Work Orders" at bounding box center [360, 29] width 85 height 19
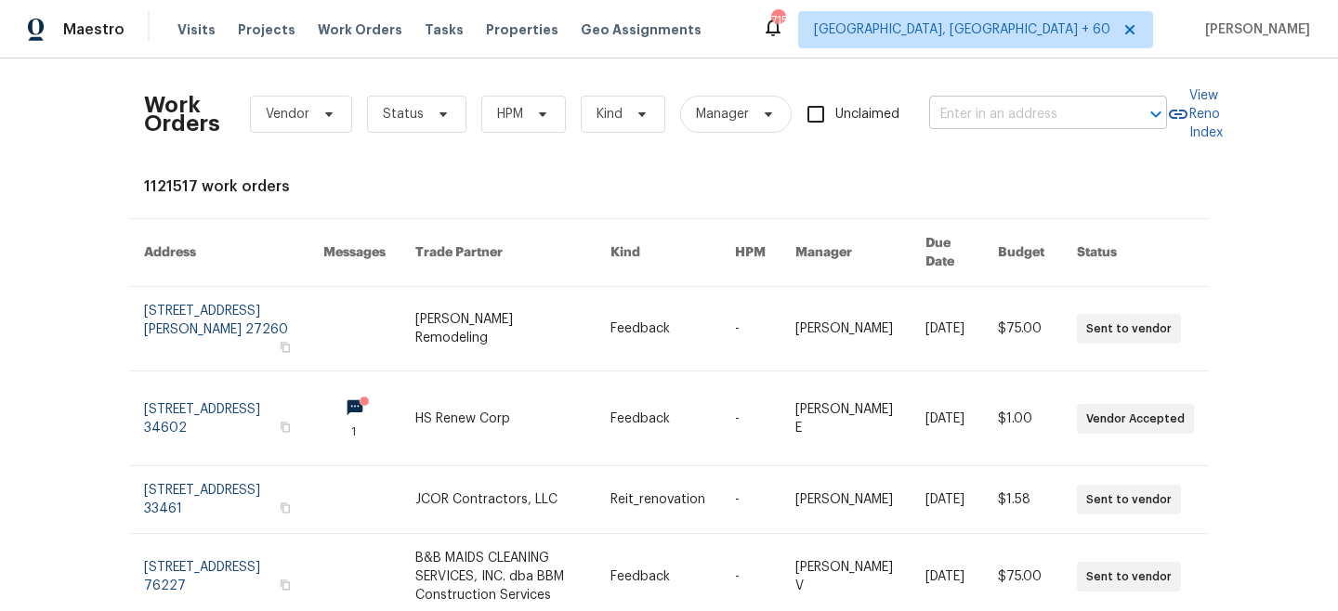
click at [1091, 117] on input "text" at bounding box center [1022, 114] width 186 height 29
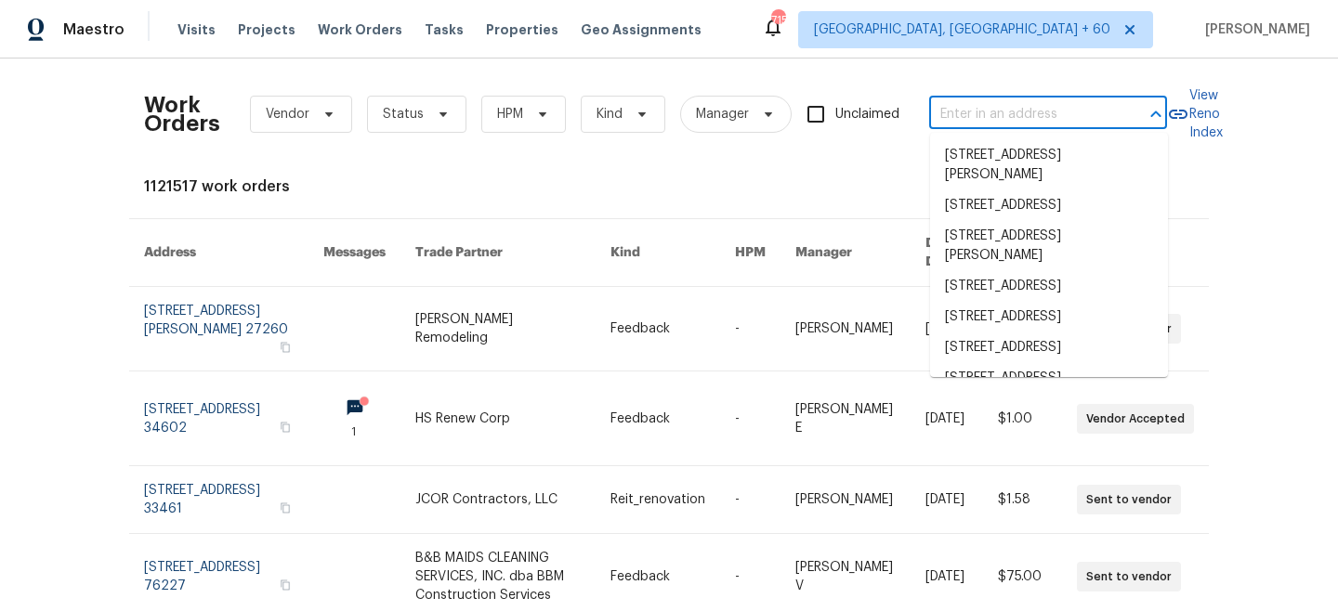
paste input "[STREET_ADDRESS]"
type input "[STREET_ADDRESS]"
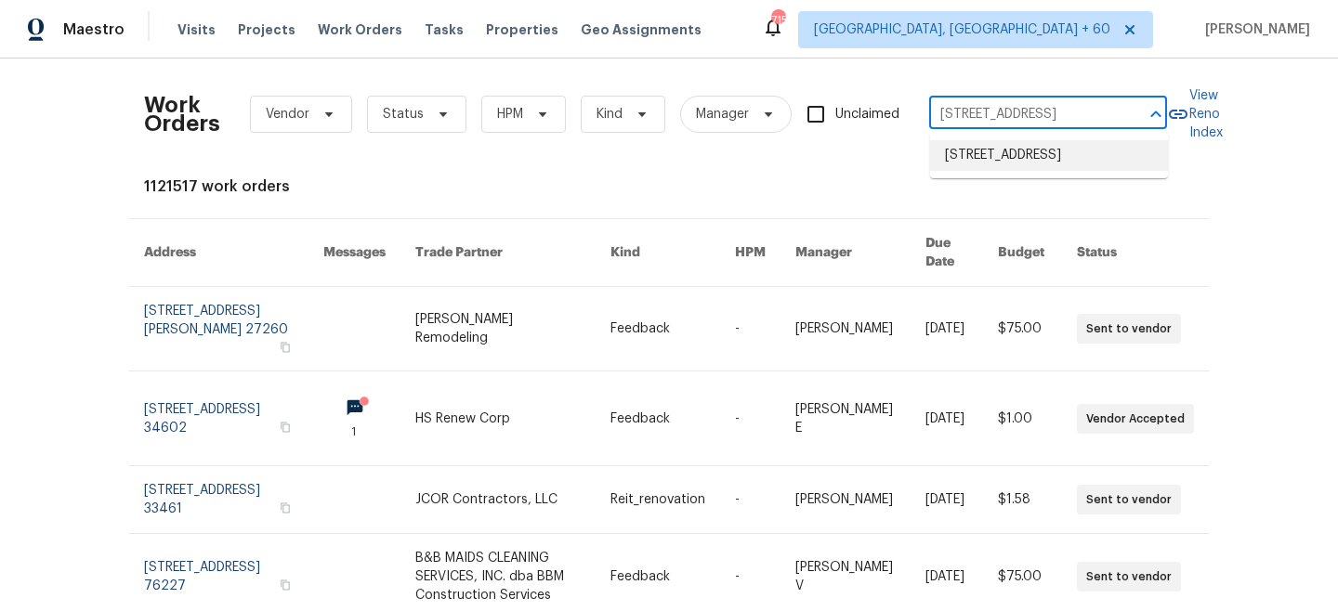
click at [1062, 167] on li "[STREET_ADDRESS]" at bounding box center [1049, 155] width 238 height 31
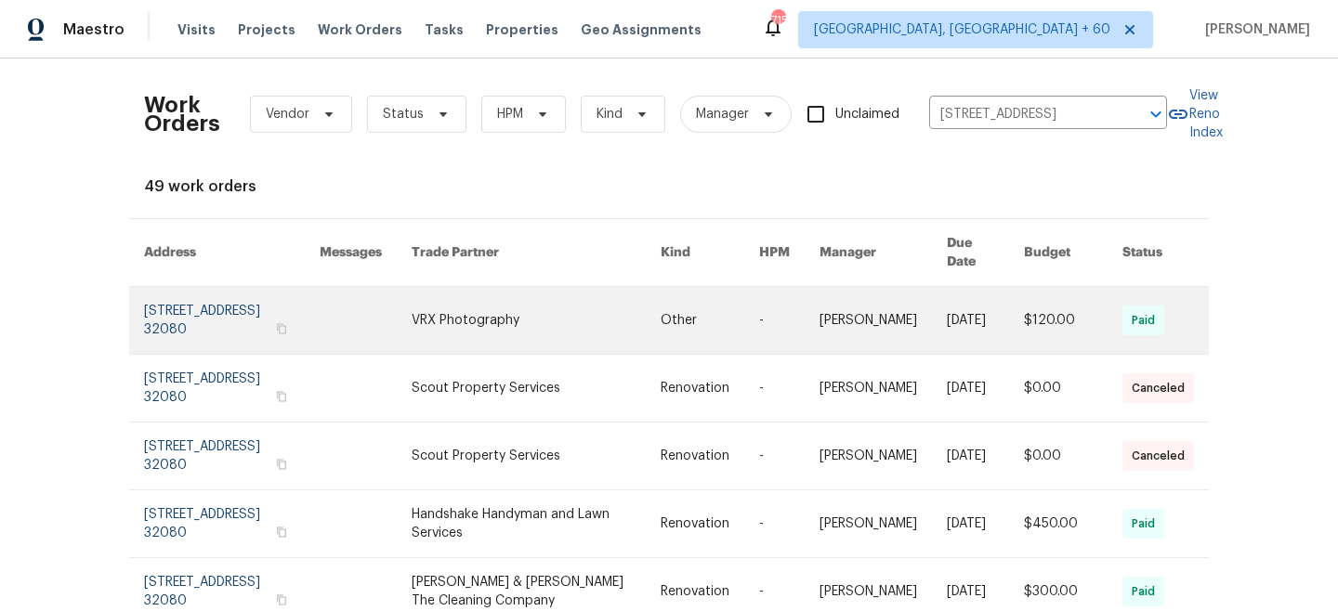
click at [717, 308] on link at bounding box center [710, 320] width 98 height 67
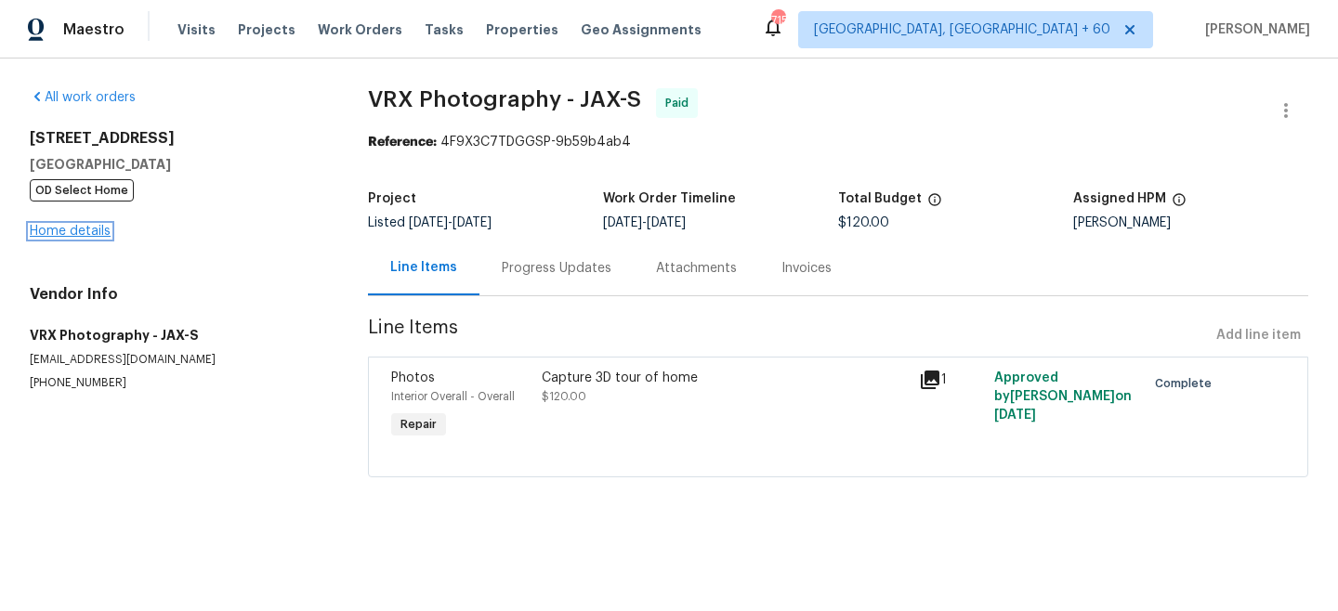
click at [70, 229] on link "Home details" at bounding box center [70, 231] width 81 height 13
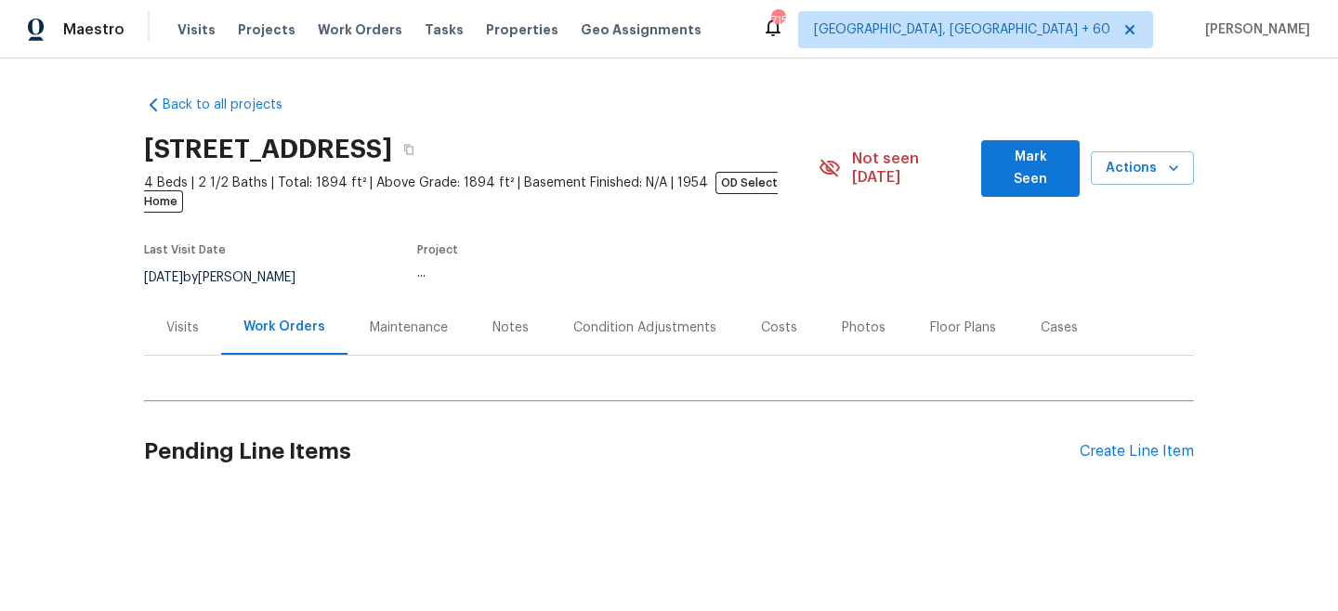
click at [379, 319] on div "Maintenance" at bounding box center [409, 328] width 78 height 19
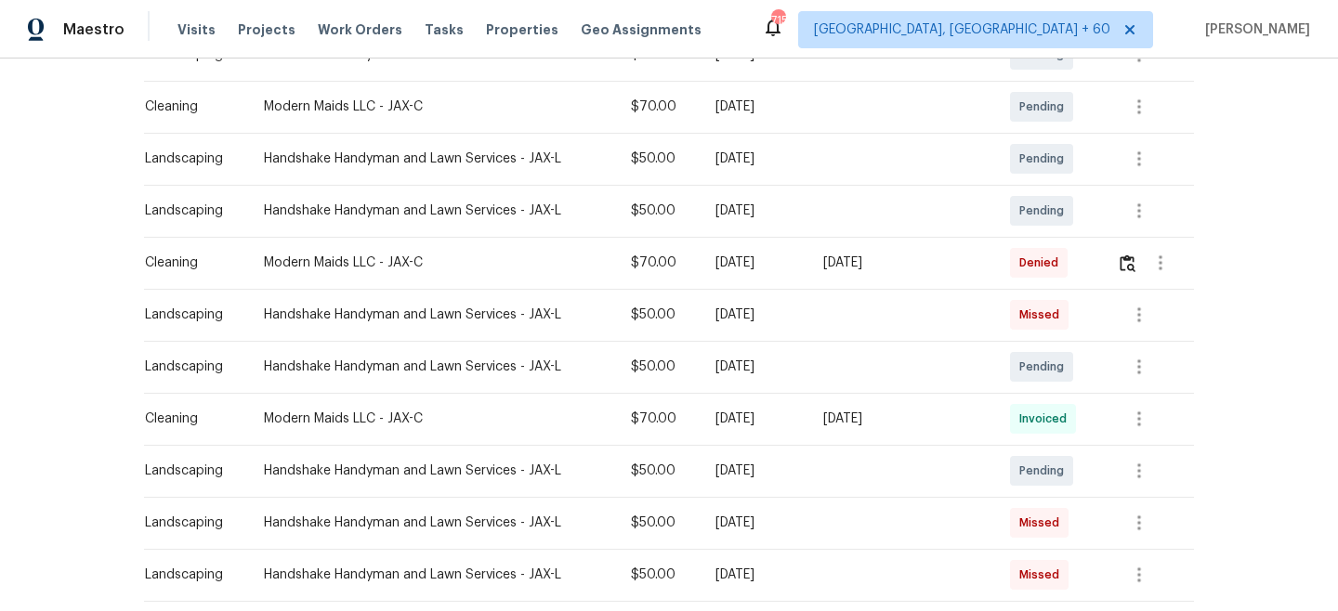
scroll to position [400, 0]
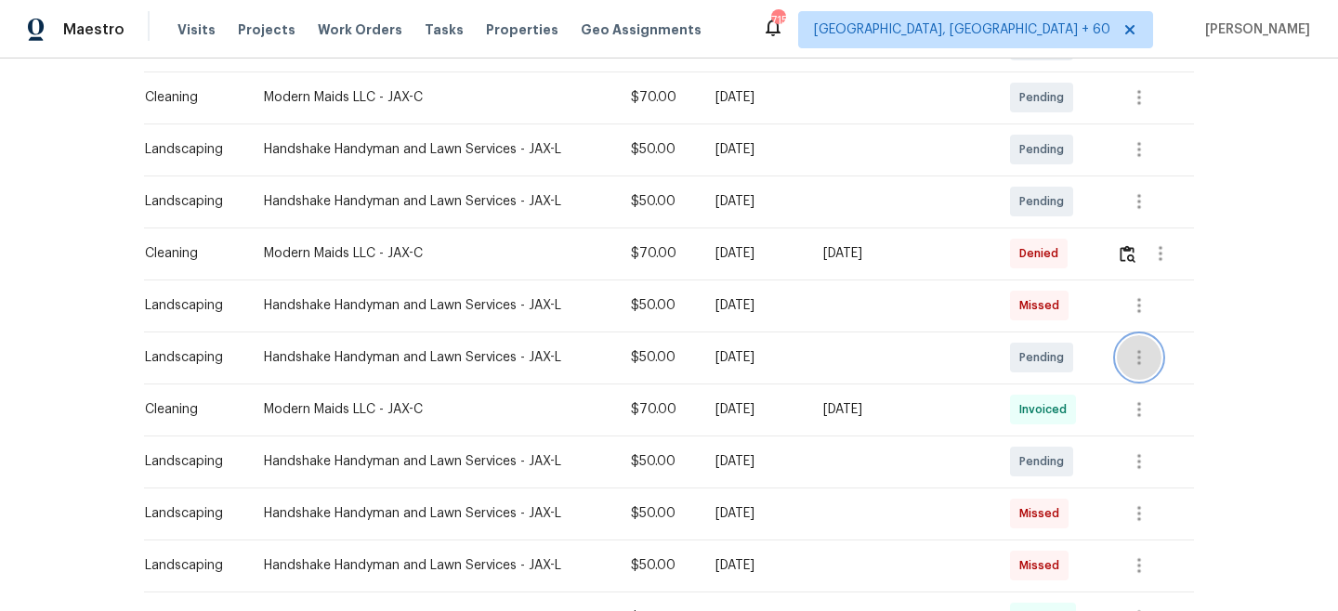
click at [1141, 350] on icon "button" at bounding box center [1139, 357] width 4 height 15
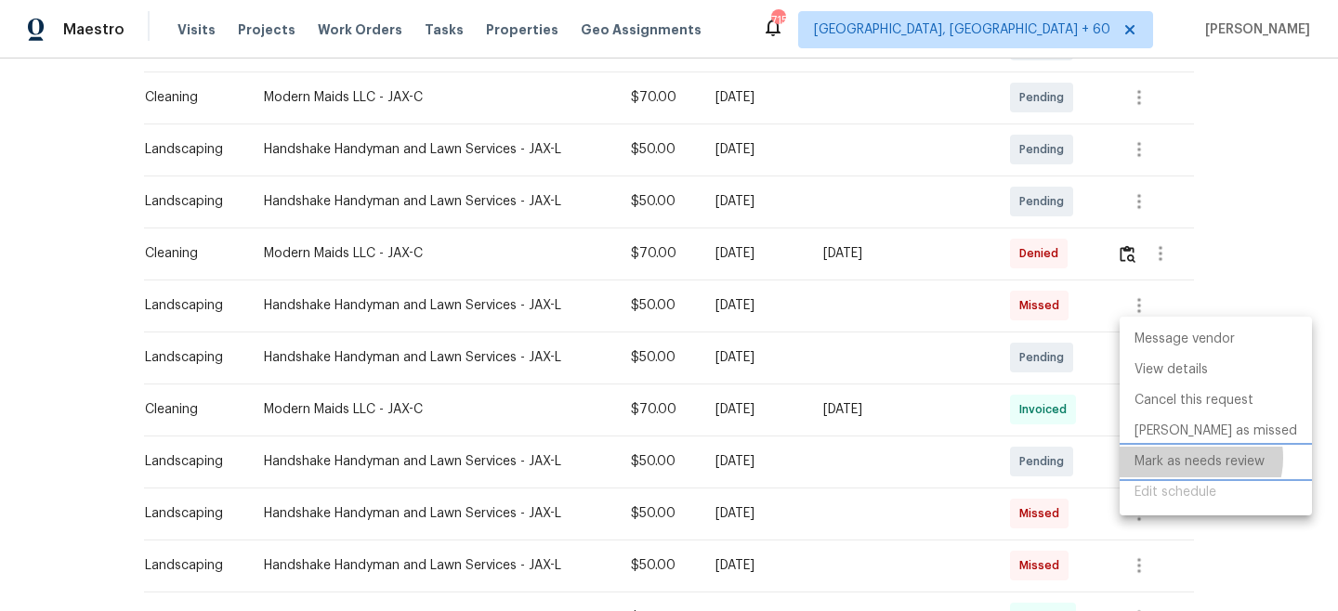
click at [1195, 458] on li "Mark as needs review" at bounding box center [1216, 462] width 192 height 31
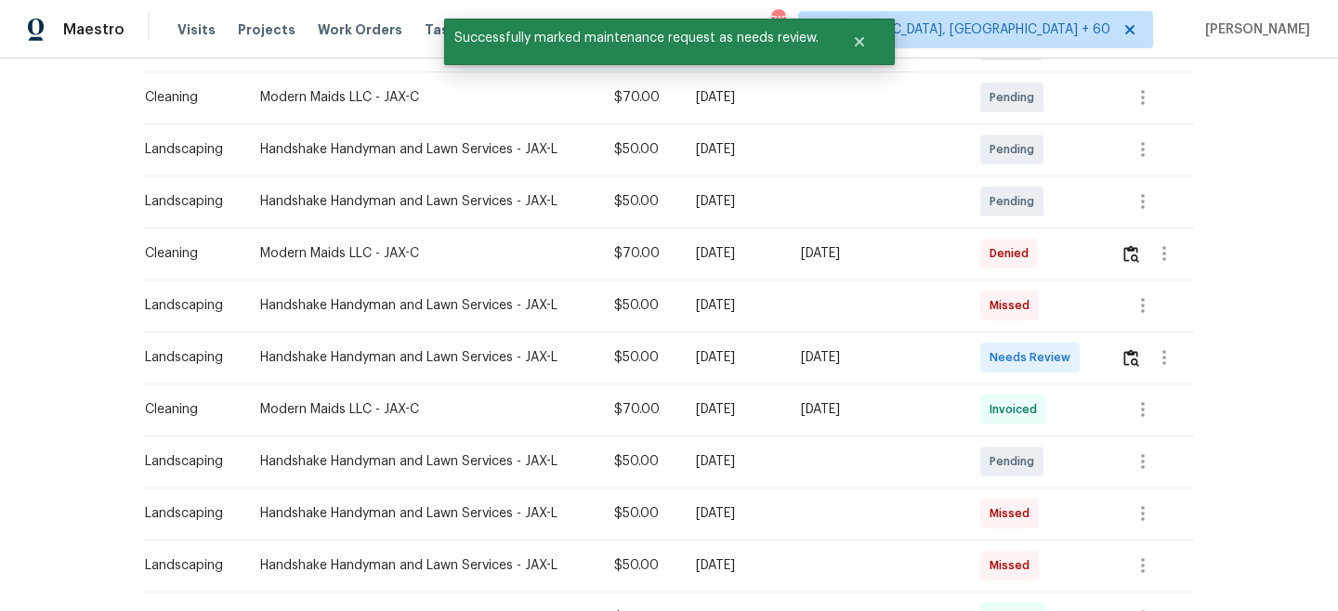
click at [1249, 247] on div "Message vendor View details Edit schedule" at bounding box center [669, 305] width 1338 height 611
click at [1127, 349] on img "button" at bounding box center [1131, 358] width 16 height 18
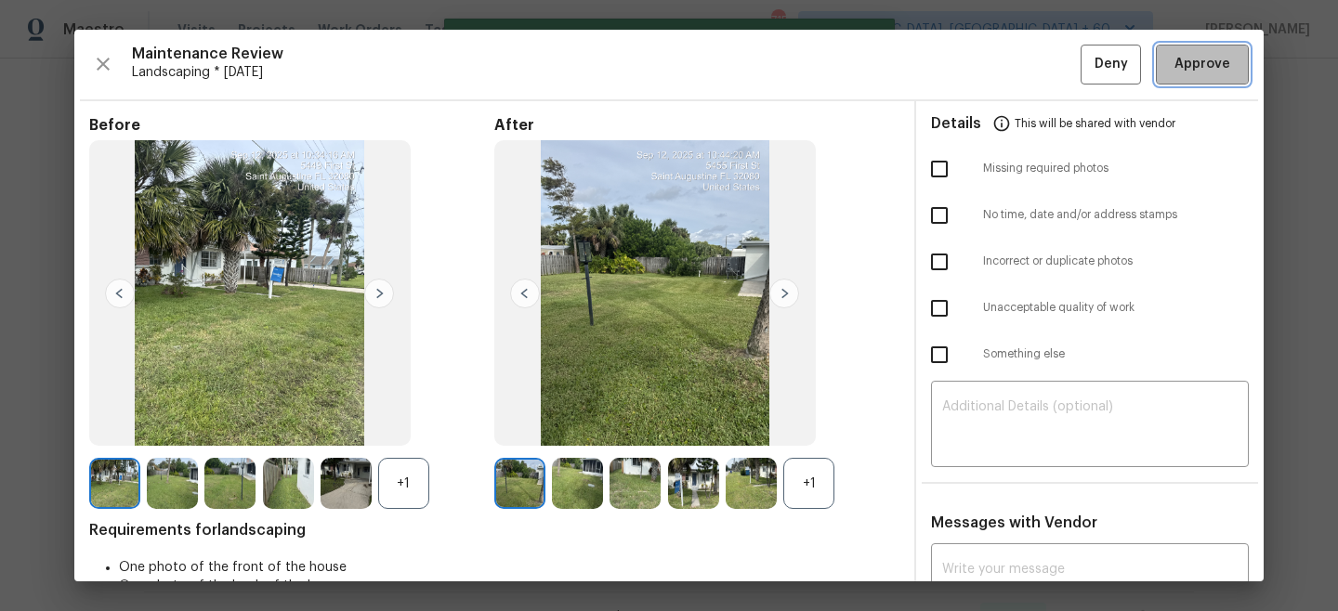
click at [1199, 71] on span "Approve" at bounding box center [1202, 64] width 56 height 23
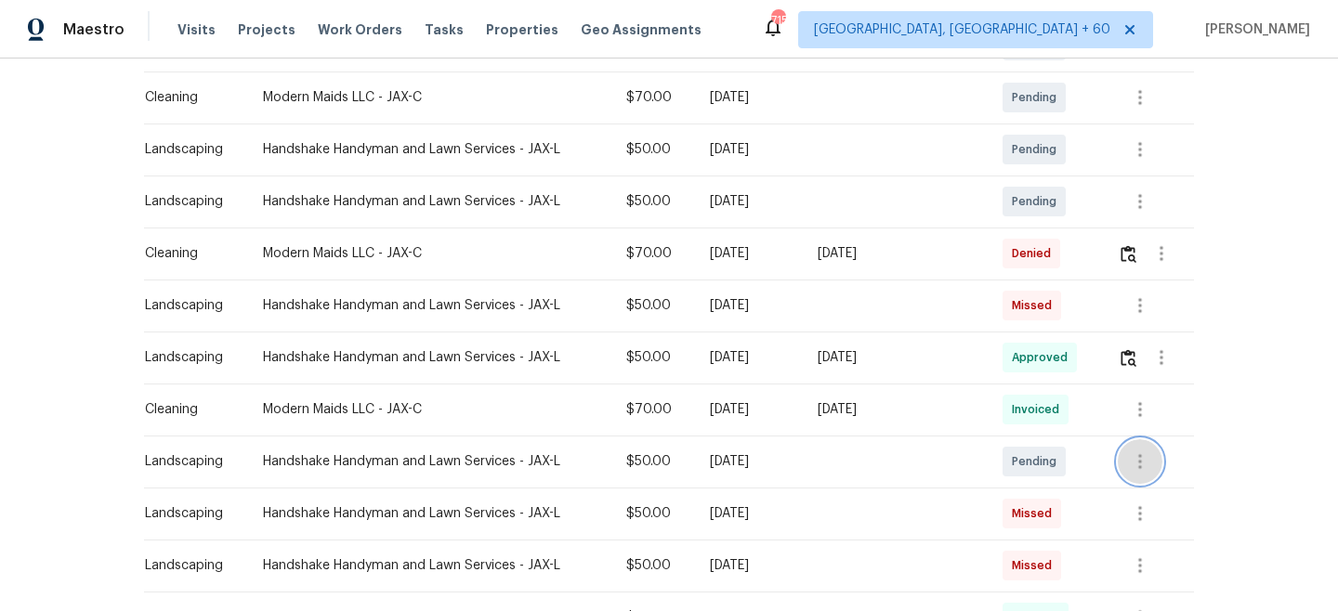
click at [1139, 451] on icon "button" at bounding box center [1140, 462] width 22 height 22
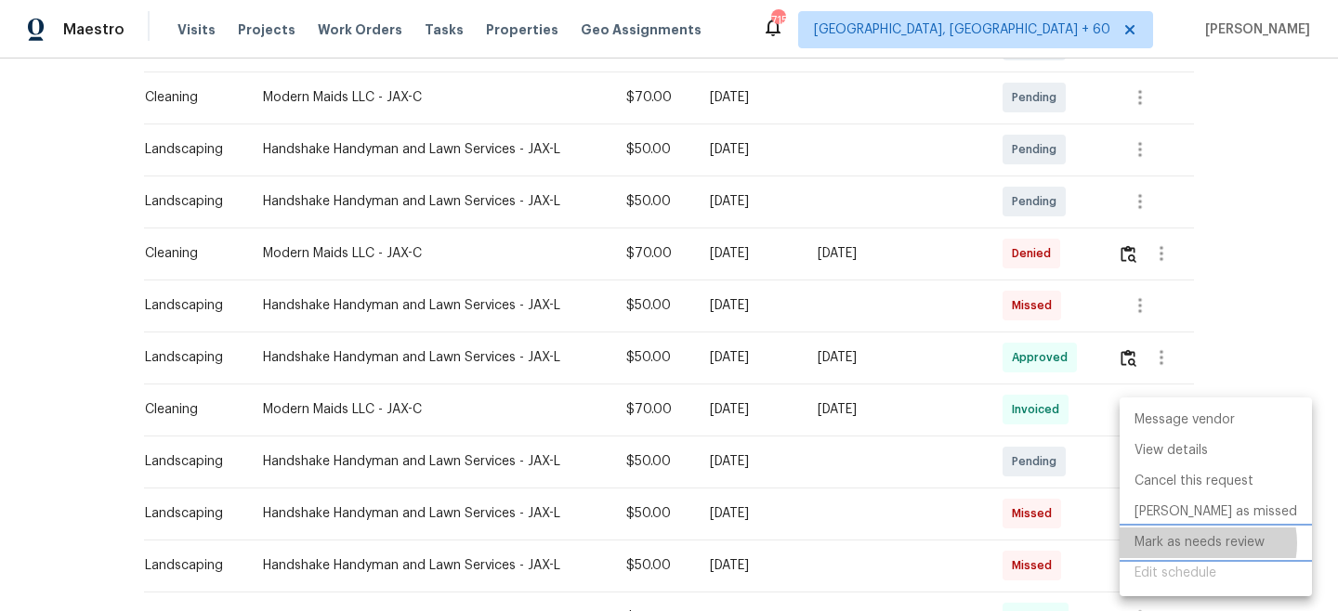
click at [1207, 544] on li "Mark as needs review" at bounding box center [1216, 543] width 192 height 31
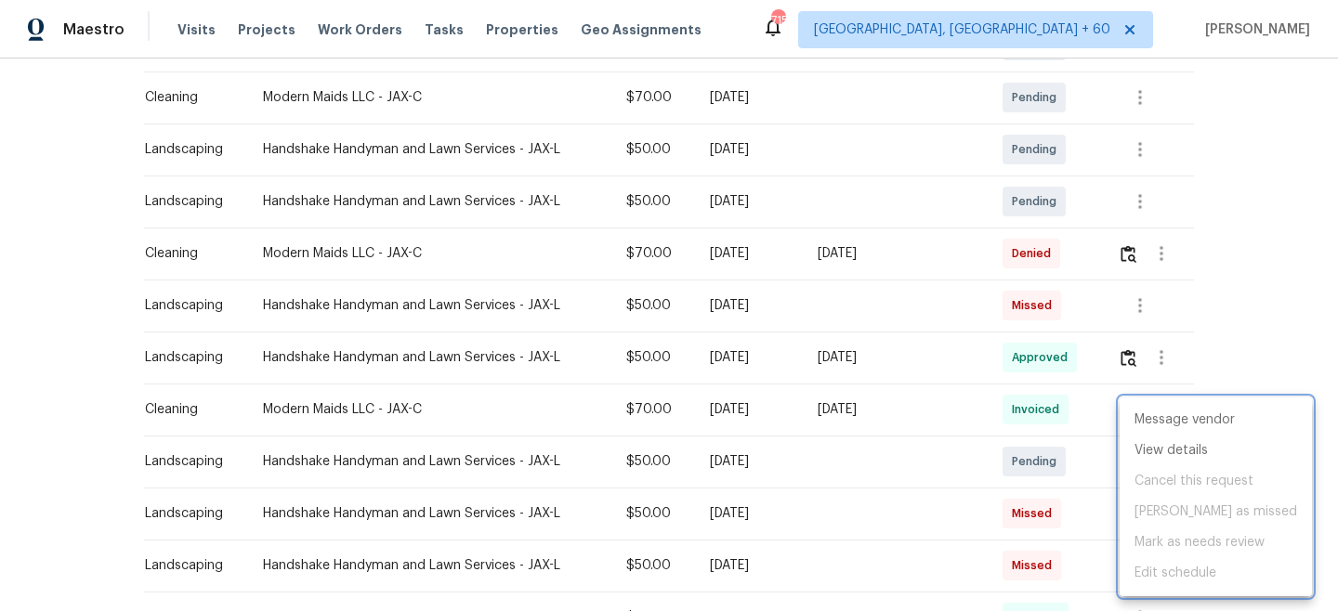
click at [1262, 286] on div at bounding box center [669, 305] width 1338 height 611
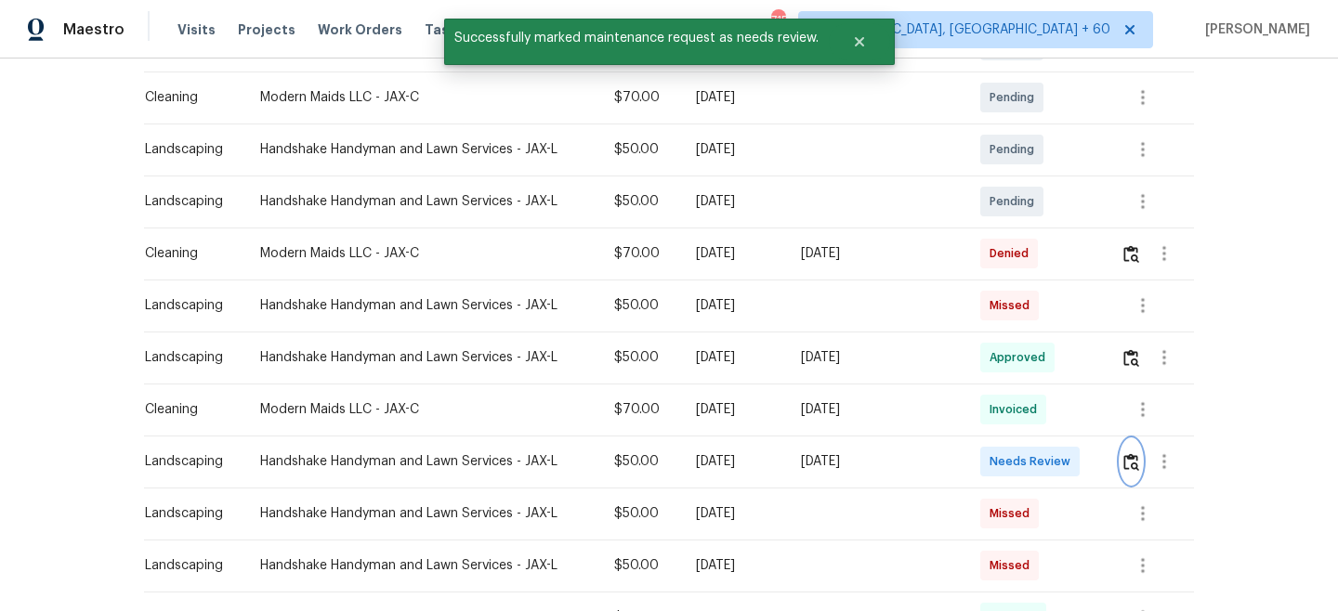
click at [1123, 444] on button "button" at bounding box center [1131, 461] width 21 height 45
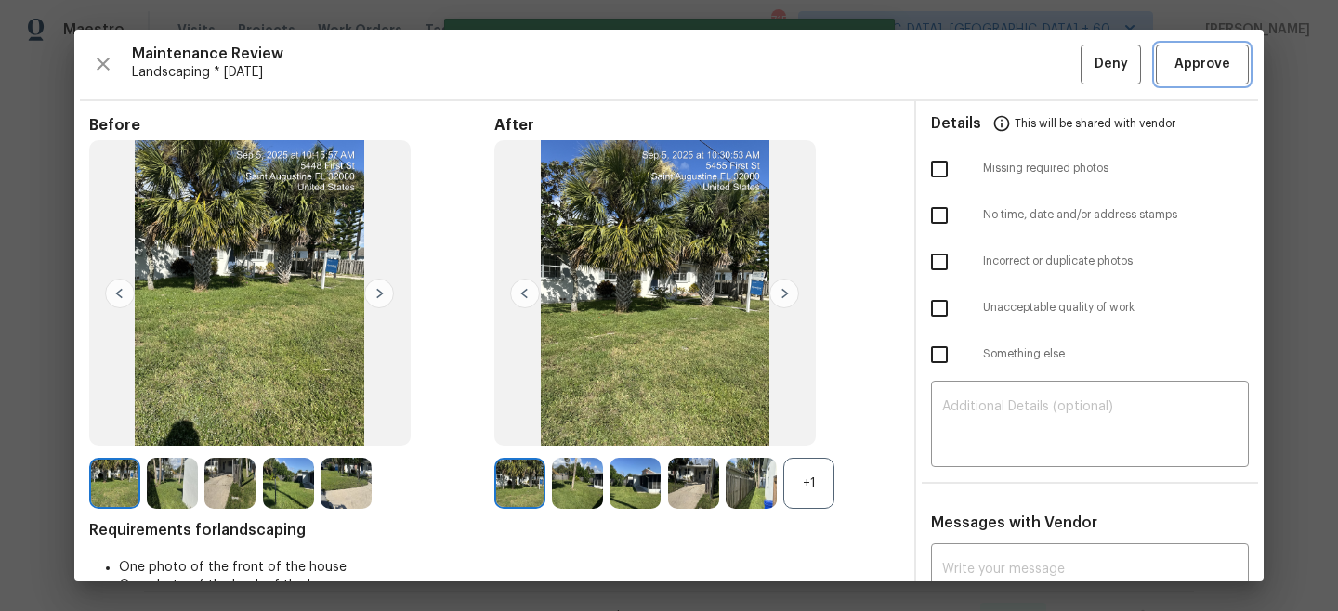
click at [1192, 65] on span "Approve" at bounding box center [1202, 64] width 56 height 23
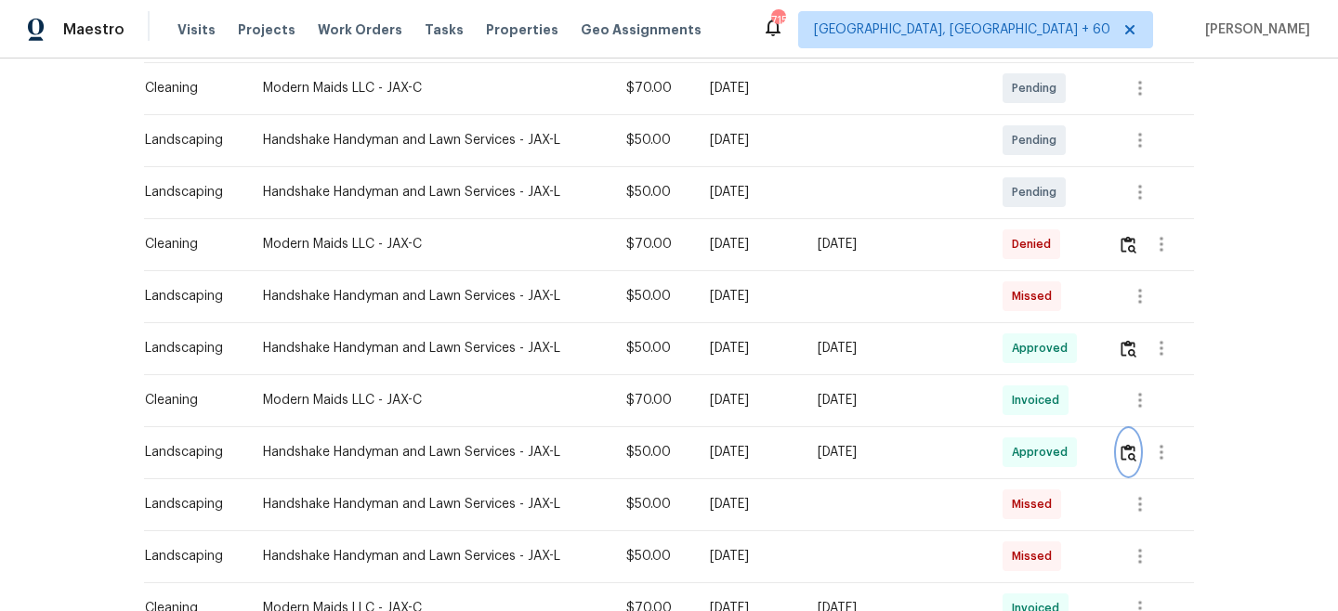
scroll to position [370, 0]
